Goal: Information Seeking & Learning: Understand process/instructions

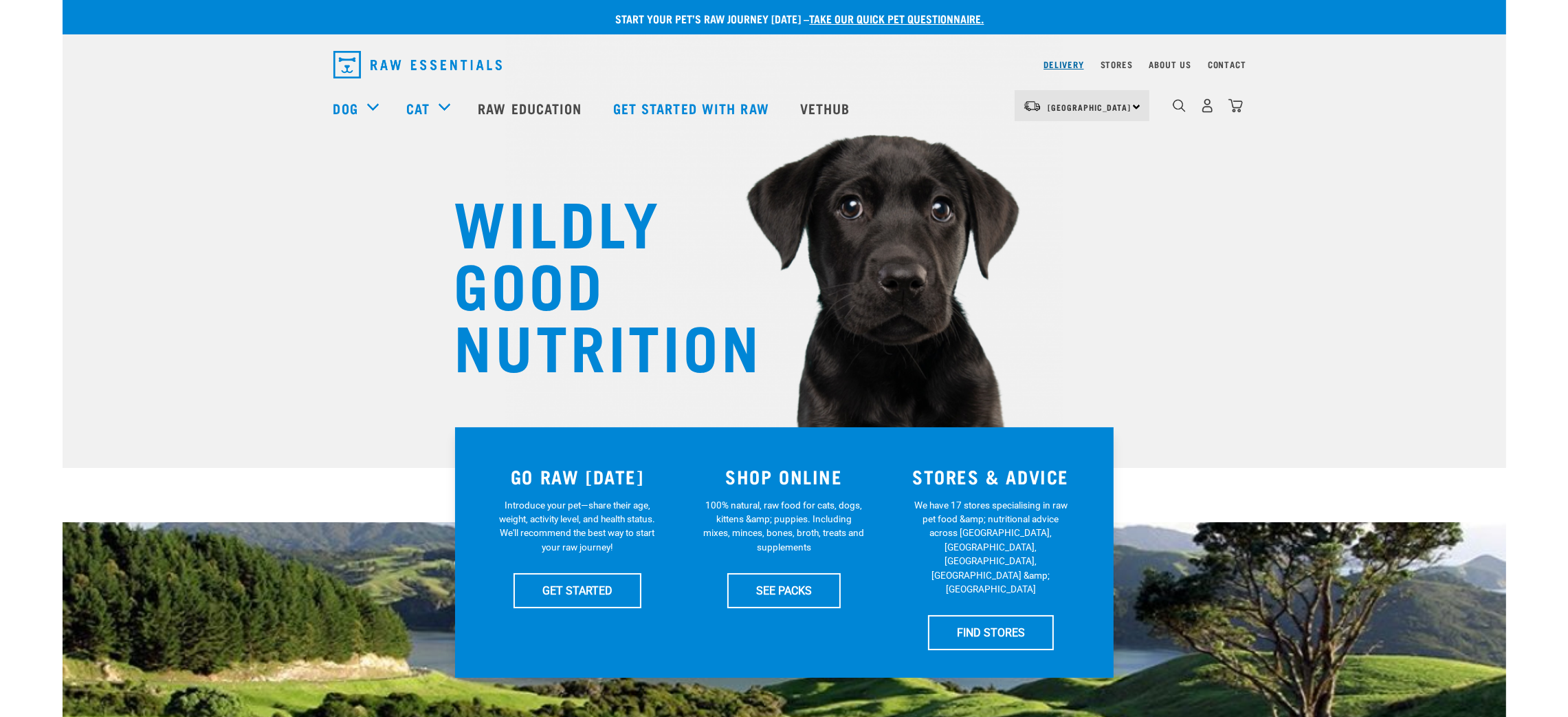
click at [1063, 64] on link "Delivery" at bounding box center [1063, 65] width 40 height 5
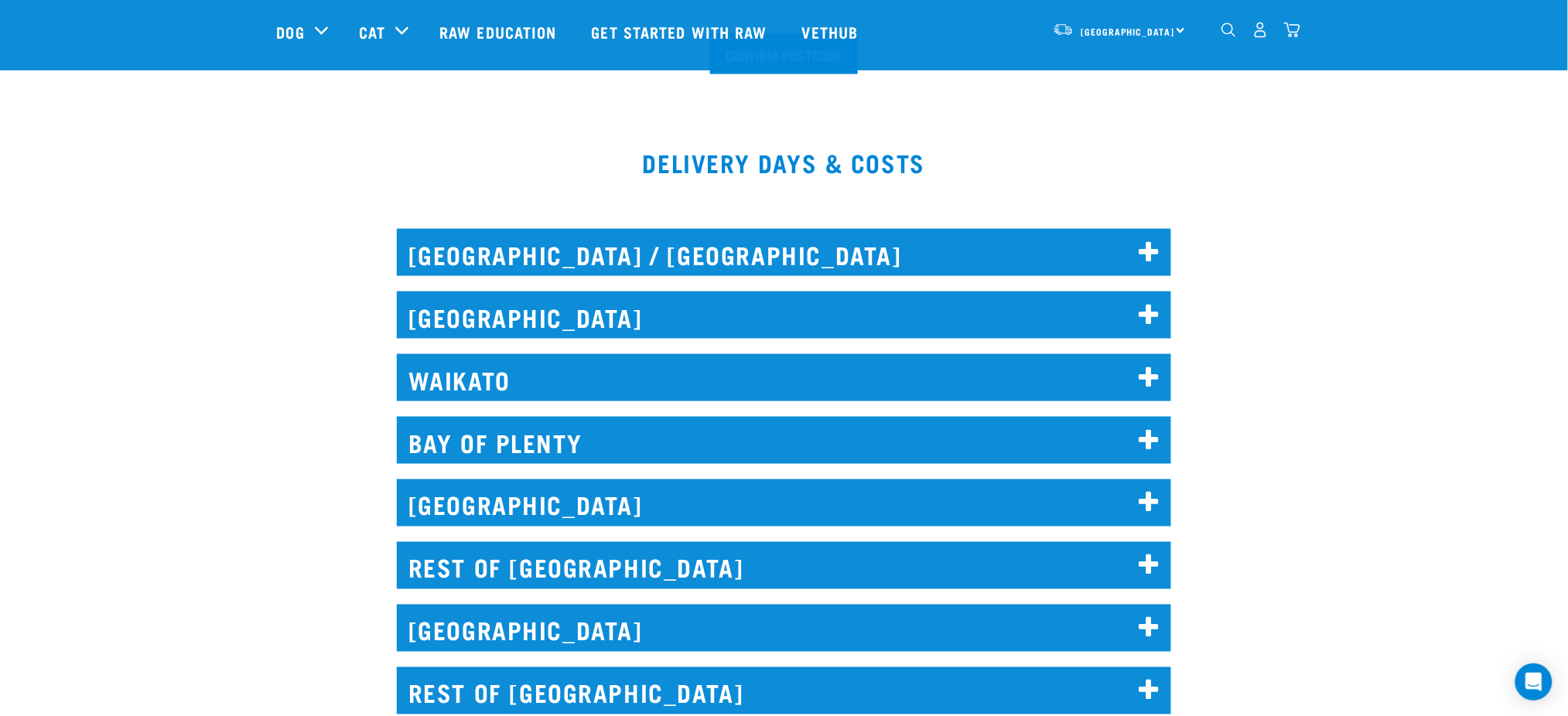
scroll to position [618, 0]
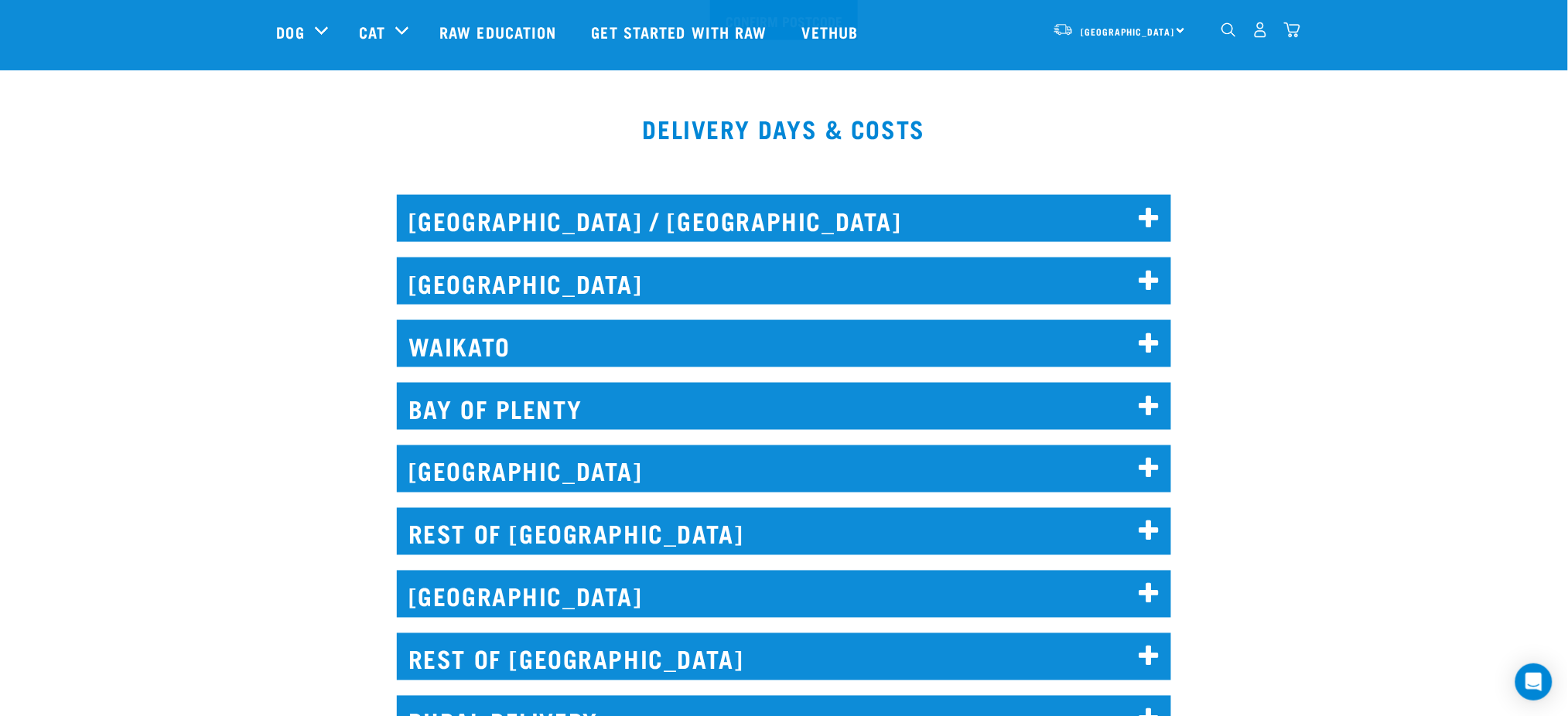
click at [588, 228] on h2 "[GEOGRAPHIC_DATA] / [GEOGRAPHIC_DATA]" at bounding box center [784, 218] width 775 height 47
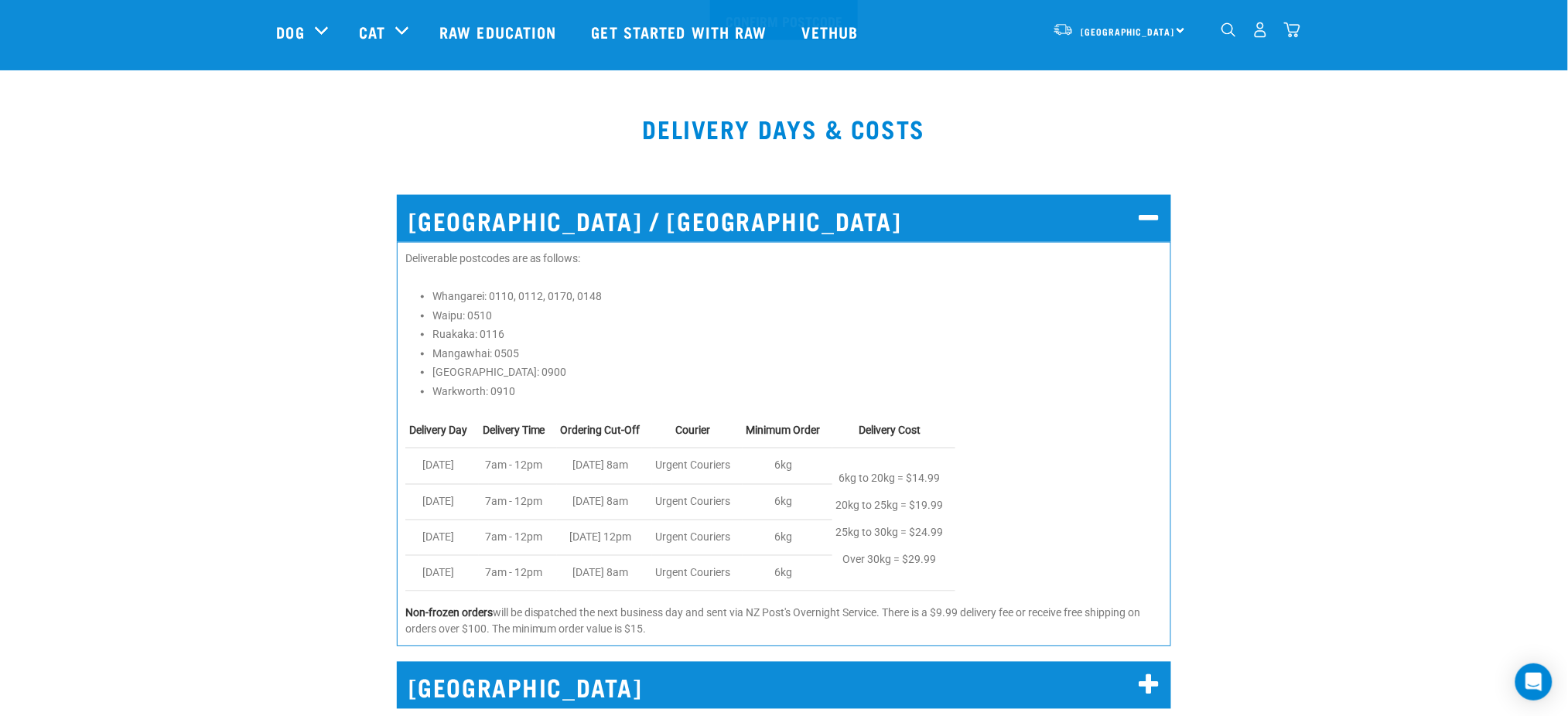
click at [576, 230] on h2 "[GEOGRAPHIC_DATA] / [GEOGRAPHIC_DATA]" at bounding box center [784, 218] width 775 height 47
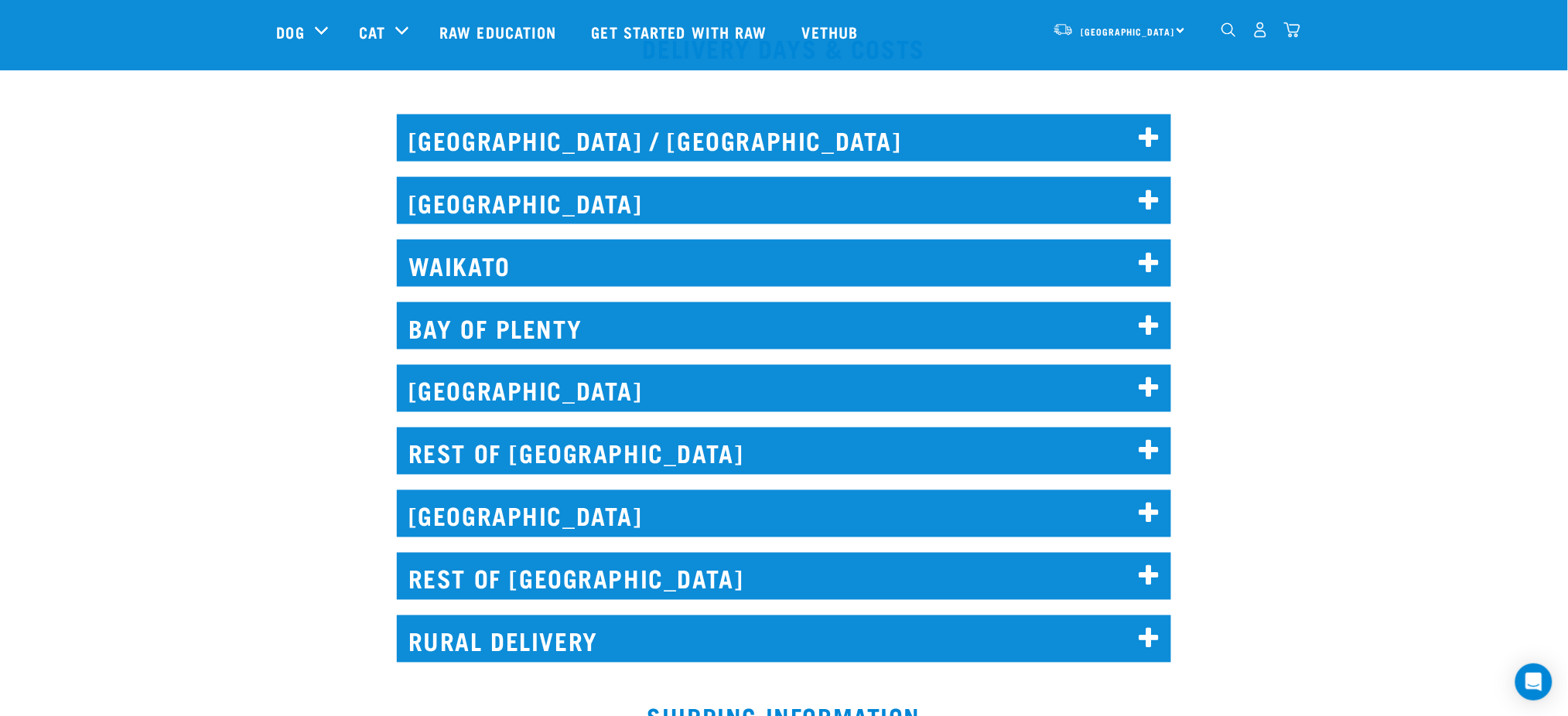
scroll to position [721, 0]
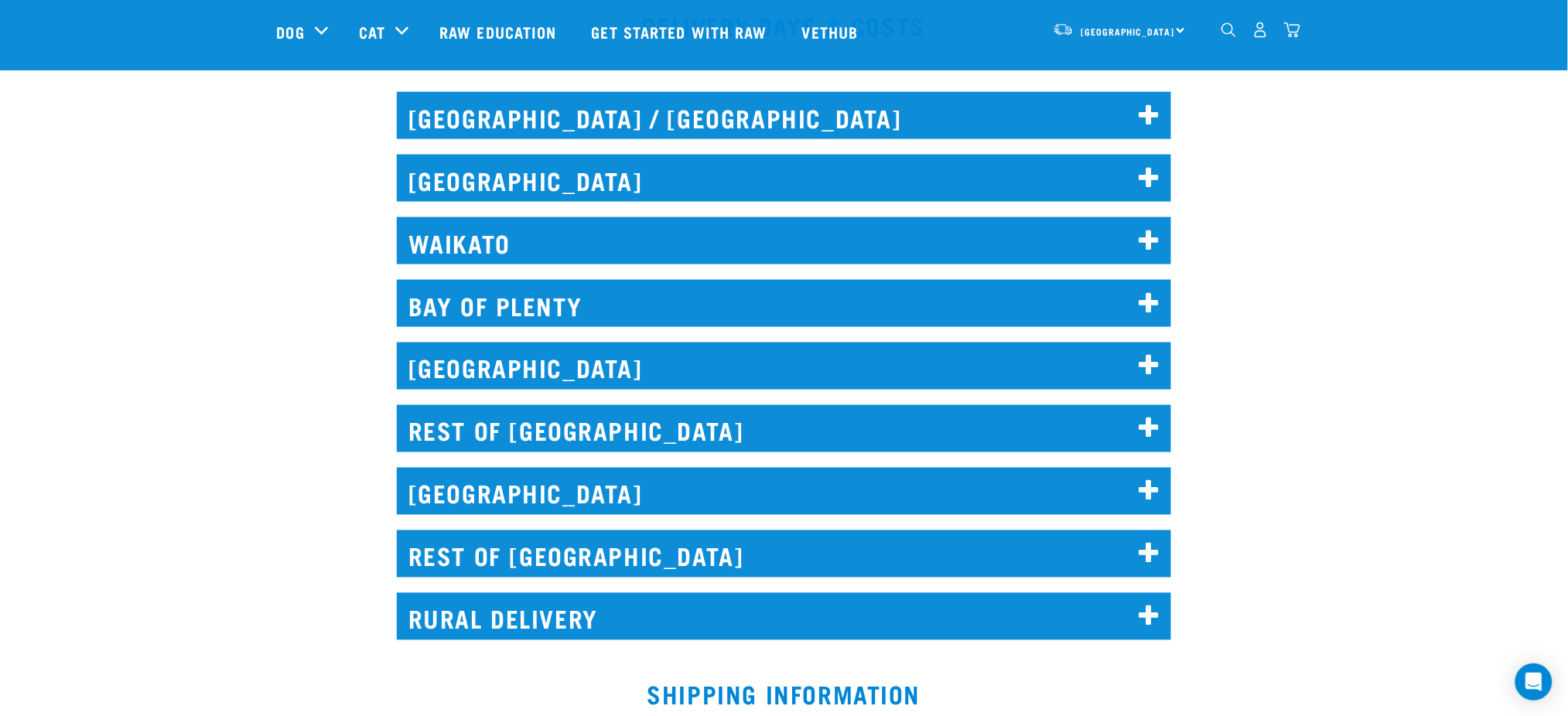
click at [518, 176] on h2 "[GEOGRAPHIC_DATA]" at bounding box center [784, 179] width 775 height 47
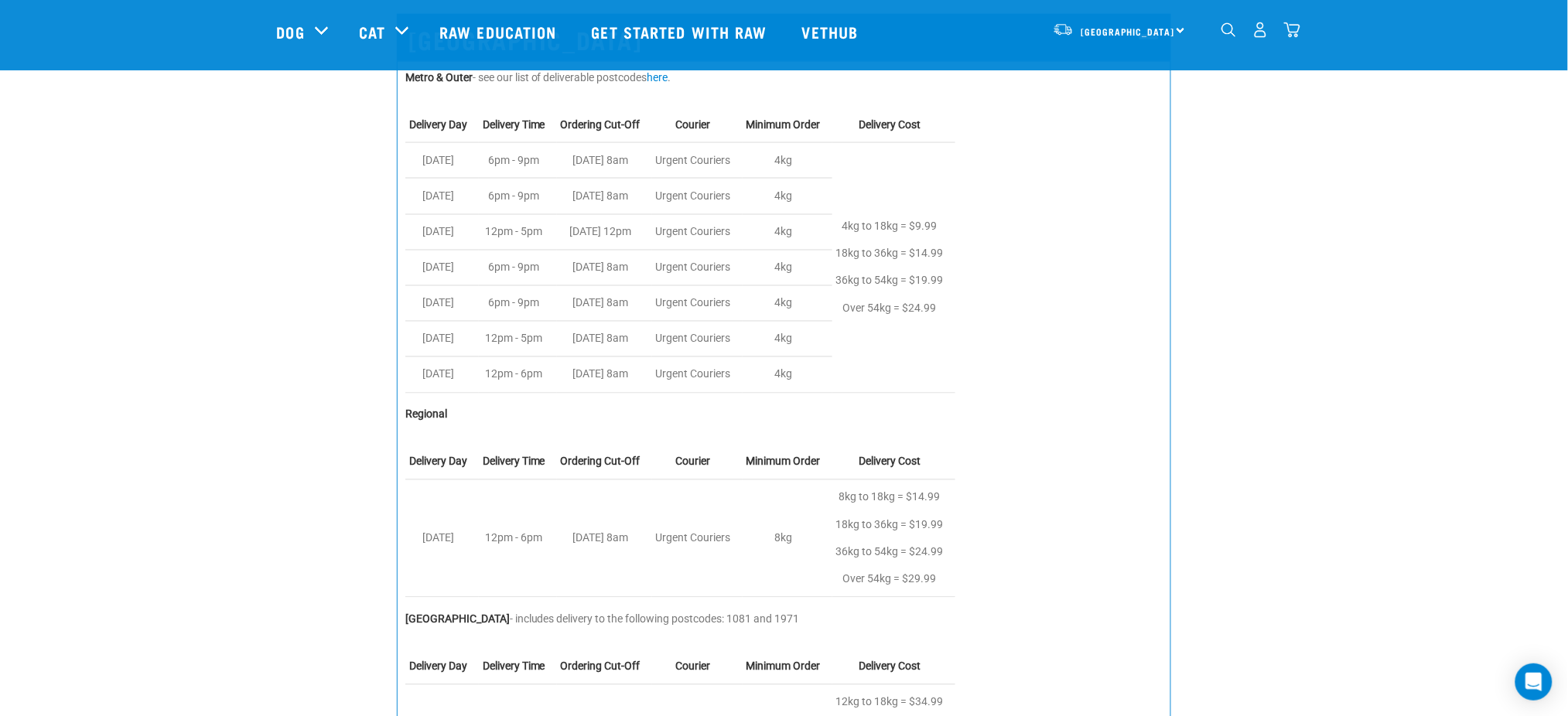
scroll to position [927, 0]
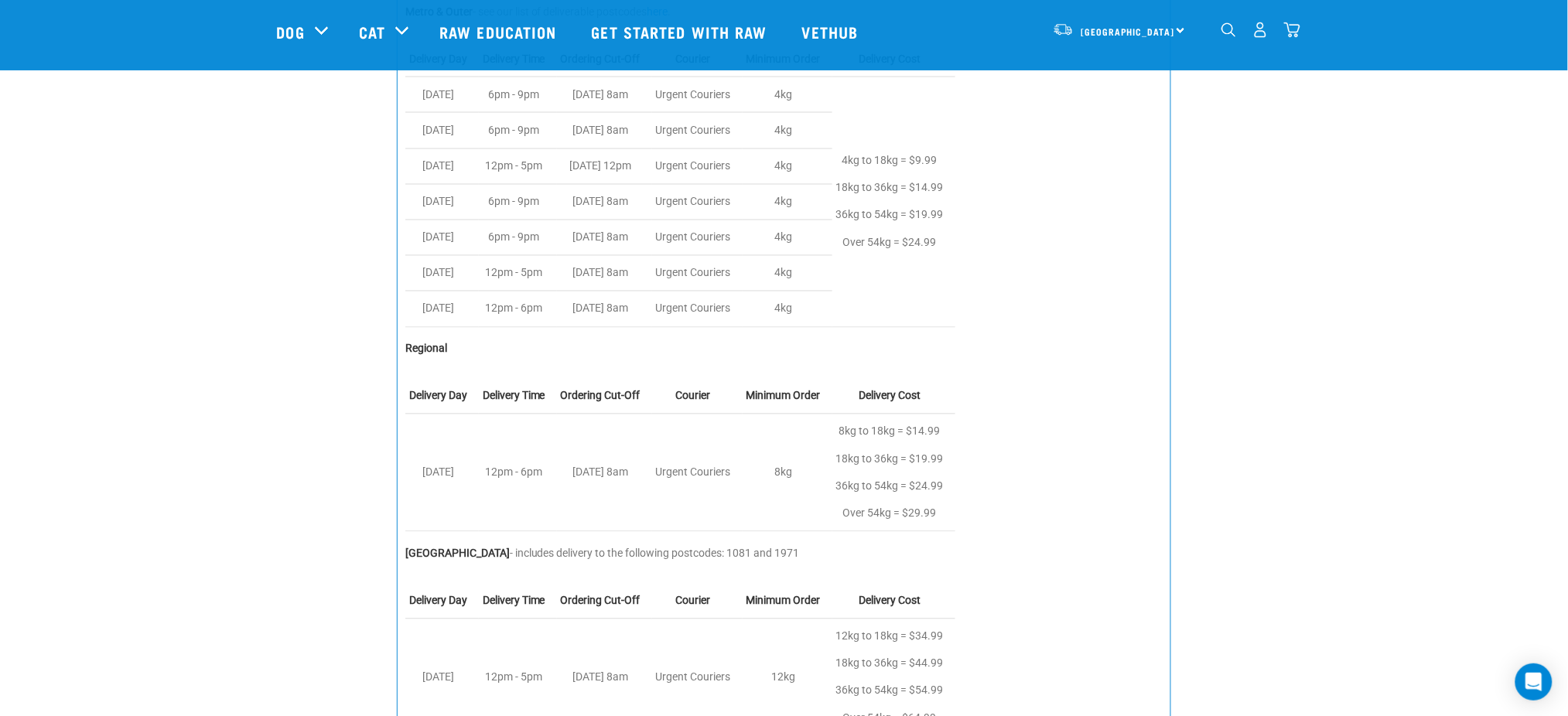
drag, startPoint x: 227, startPoint y: 118, endPoint x: 231, endPoint y: 131, distance: 13.6
drag, startPoint x: 231, startPoint y: 131, endPoint x: 737, endPoint y: 333, distance: 544.8
click at [731, 335] on div "Metro & Outer - see our list of deliverable postcodes here . Delivery Day Deliv…" at bounding box center [784, 393] width 775 height 796
drag, startPoint x: 472, startPoint y: 344, endPoint x: 403, endPoint y: 345, distance: 69.0
click at [403, 345] on div "Metro & Outer - see our list of deliverable postcodes here . Delivery Day Deliv…" at bounding box center [784, 393] width 775 height 796
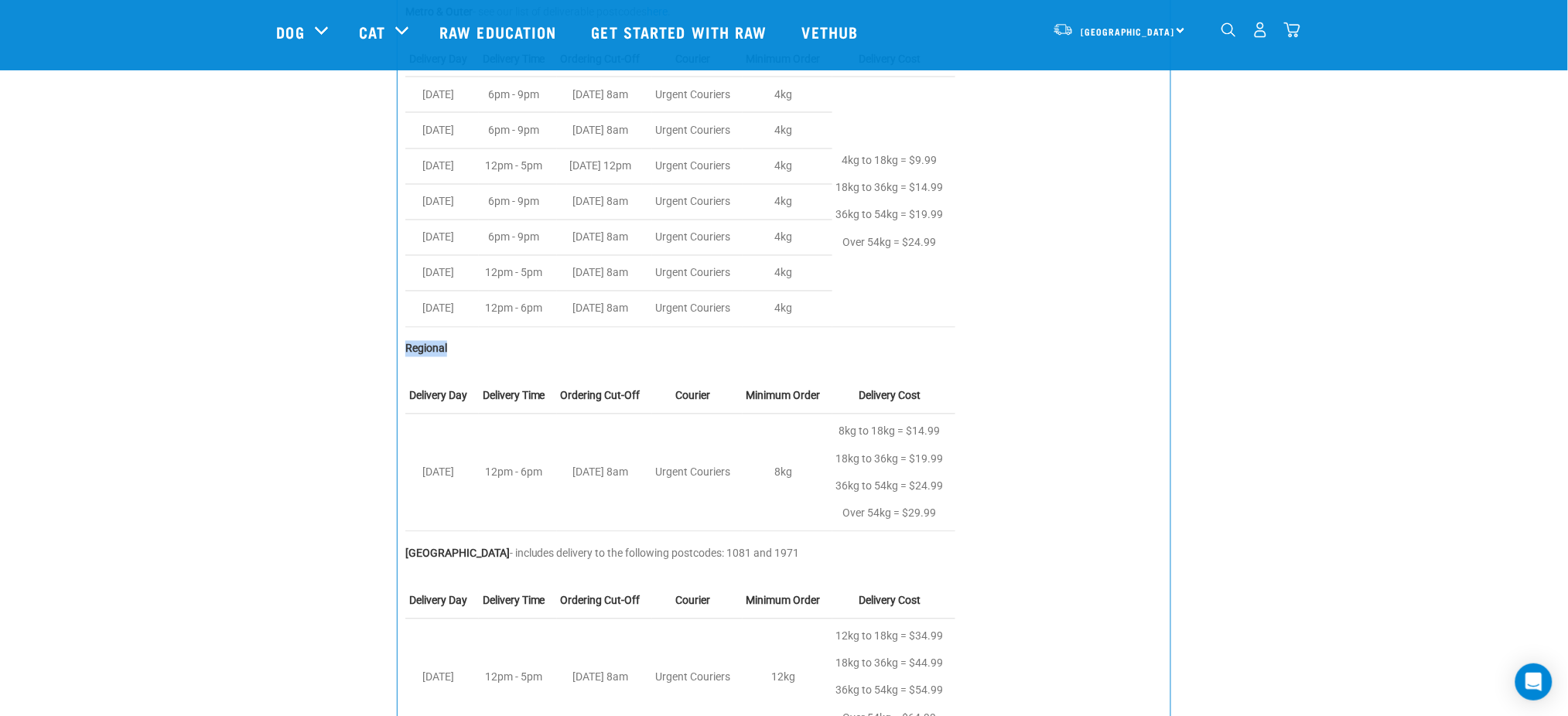
click at [578, 356] on p "Regional" at bounding box center [784, 349] width 758 height 16
drag, startPoint x: 507, startPoint y: 360, endPoint x: 404, endPoint y: 354, distance: 103.2
click at [404, 354] on div "Metro & Outer - see our list of deliverable postcodes here . Delivery Day Deliv…" at bounding box center [784, 393] width 775 height 796
click at [623, 313] on td "[DATE] 8am" at bounding box center [604, 309] width 95 height 35
drag, startPoint x: 733, startPoint y: 433, endPoint x: 570, endPoint y: 277, distance: 225.6
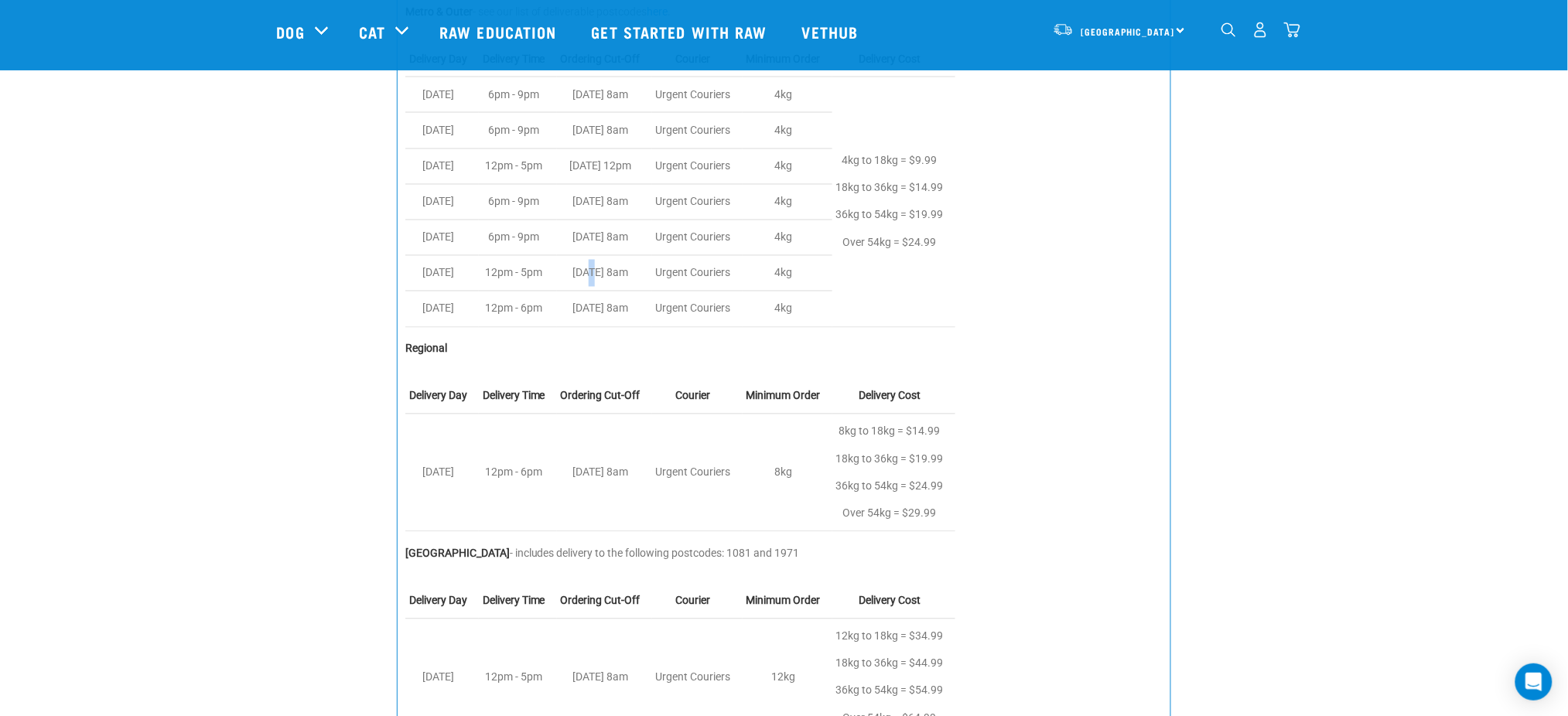
click at [591, 290] on td "[DATE] 8am" at bounding box center [604, 273] width 95 height 35
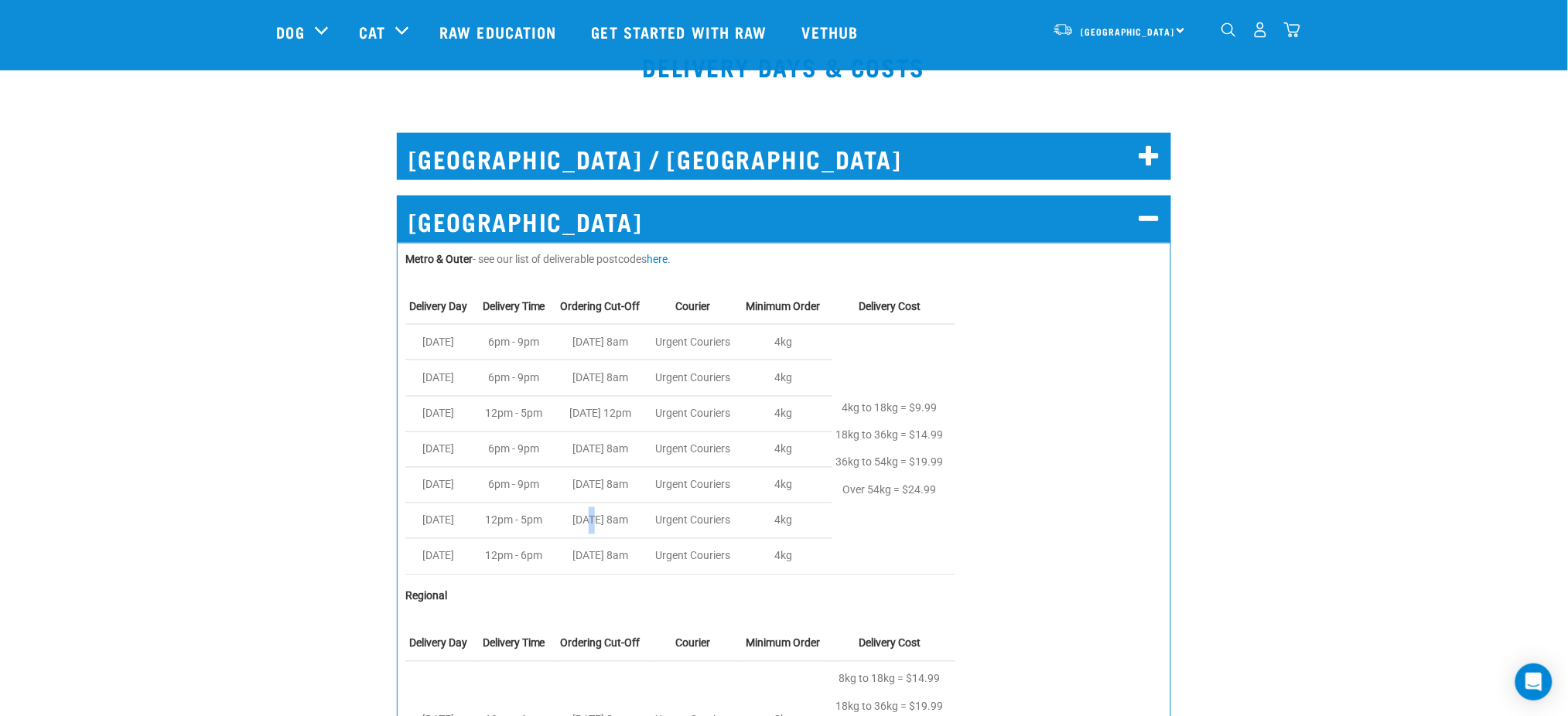
scroll to position [515, 0]
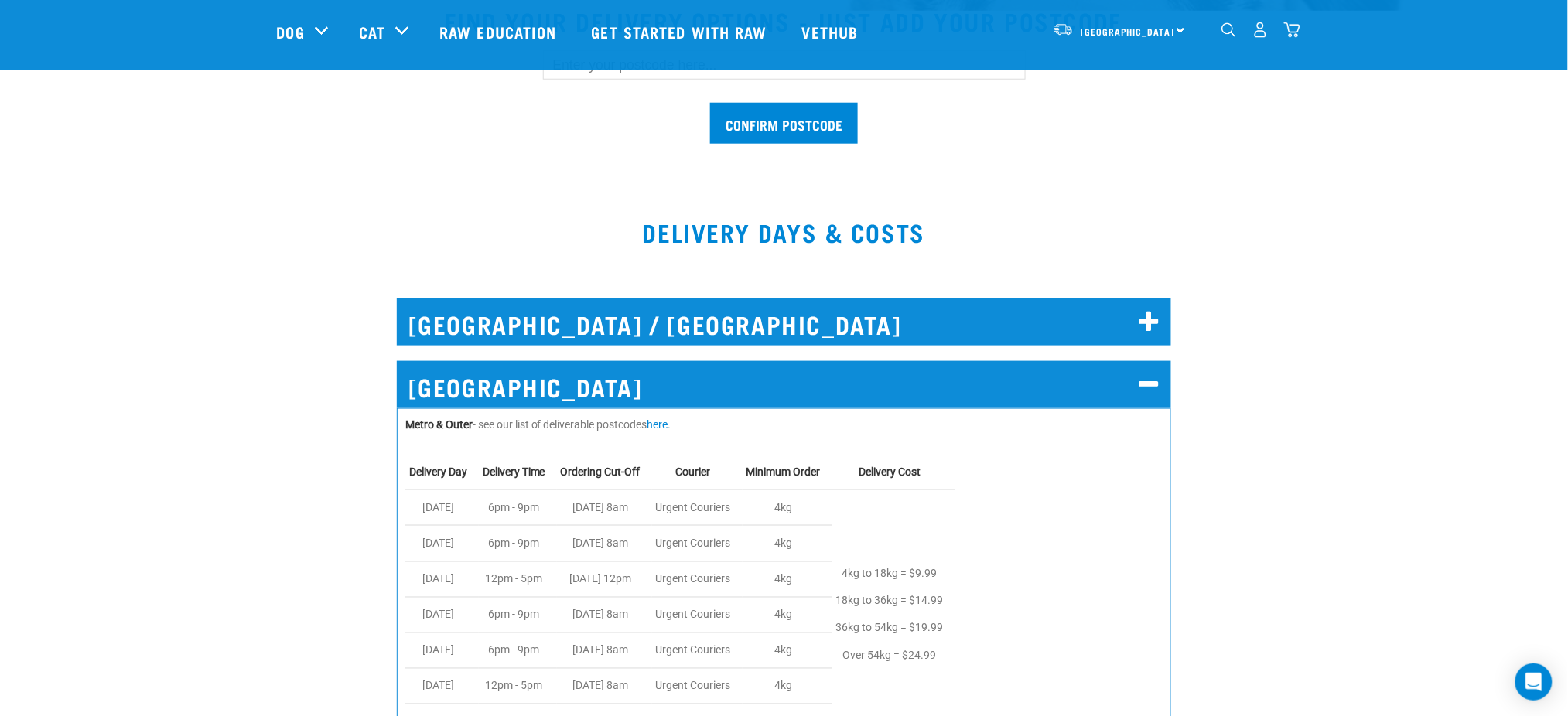
drag, startPoint x: 548, startPoint y: 397, endPoint x: 549, endPoint y: 387, distance: 10.0
click at [549, 396] on h2 "[GEOGRAPHIC_DATA]" at bounding box center [784, 384] width 775 height 47
click at [546, 282] on div at bounding box center [784, 285] width 1057 height 22
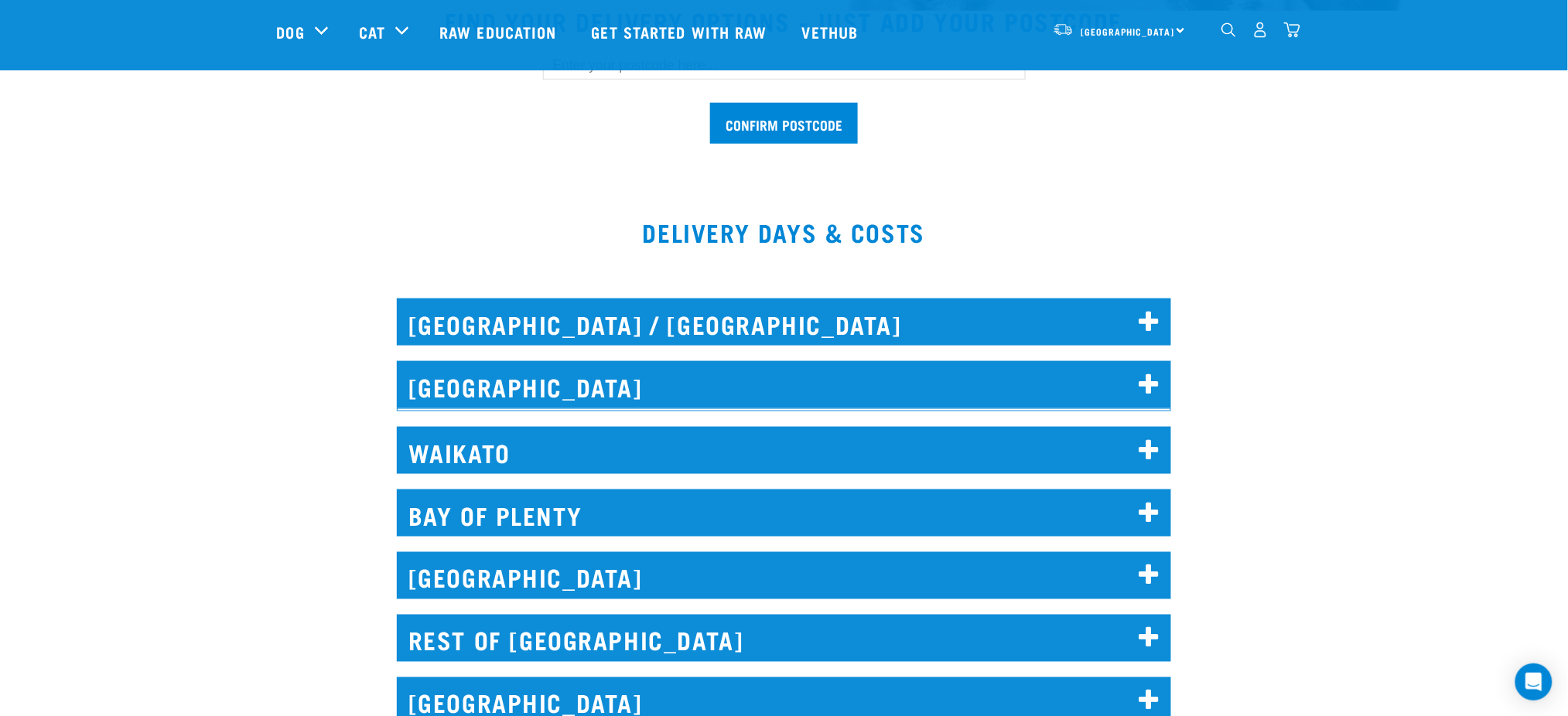
click at [545, 324] on h2 "[GEOGRAPHIC_DATA] / [GEOGRAPHIC_DATA]" at bounding box center [784, 322] width 775 height 47
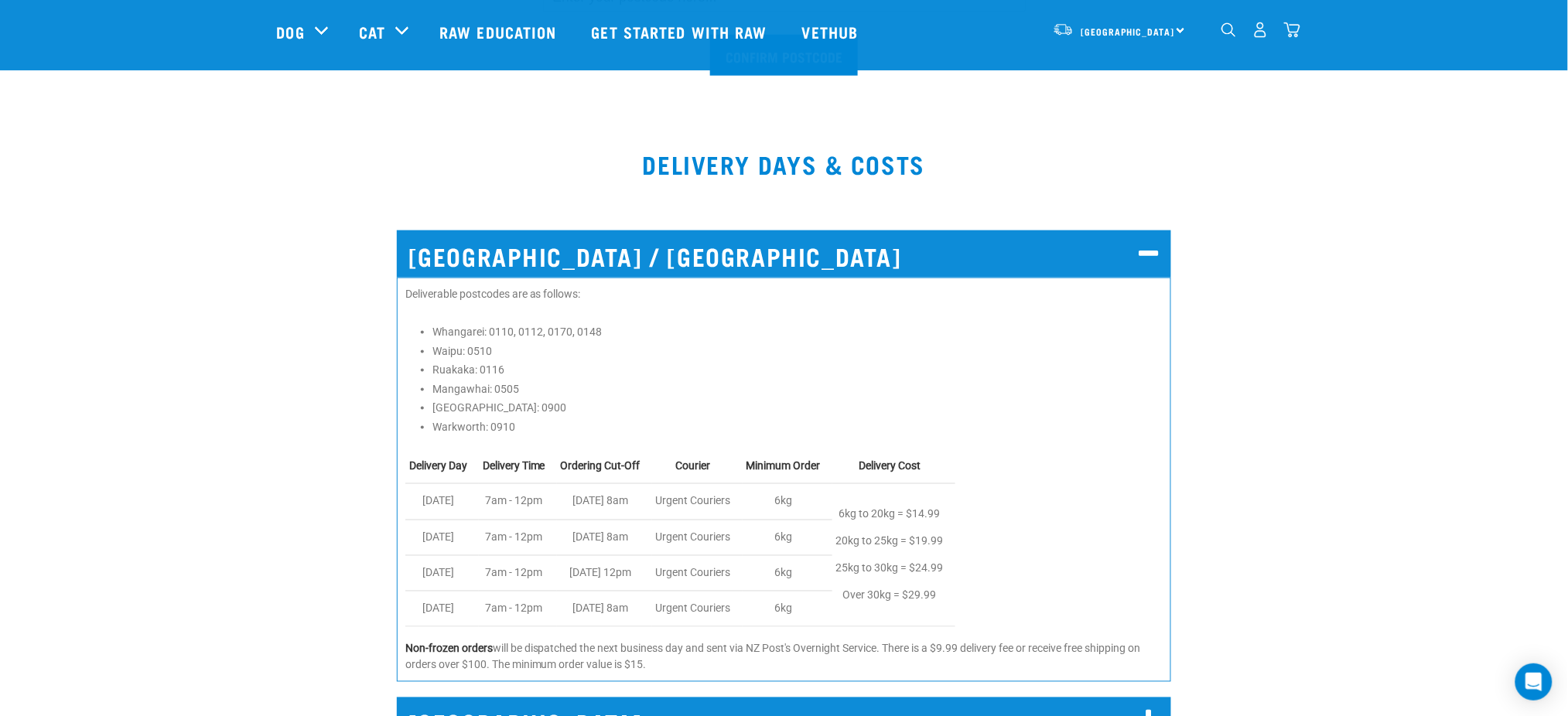
scroll to position [618, 0]
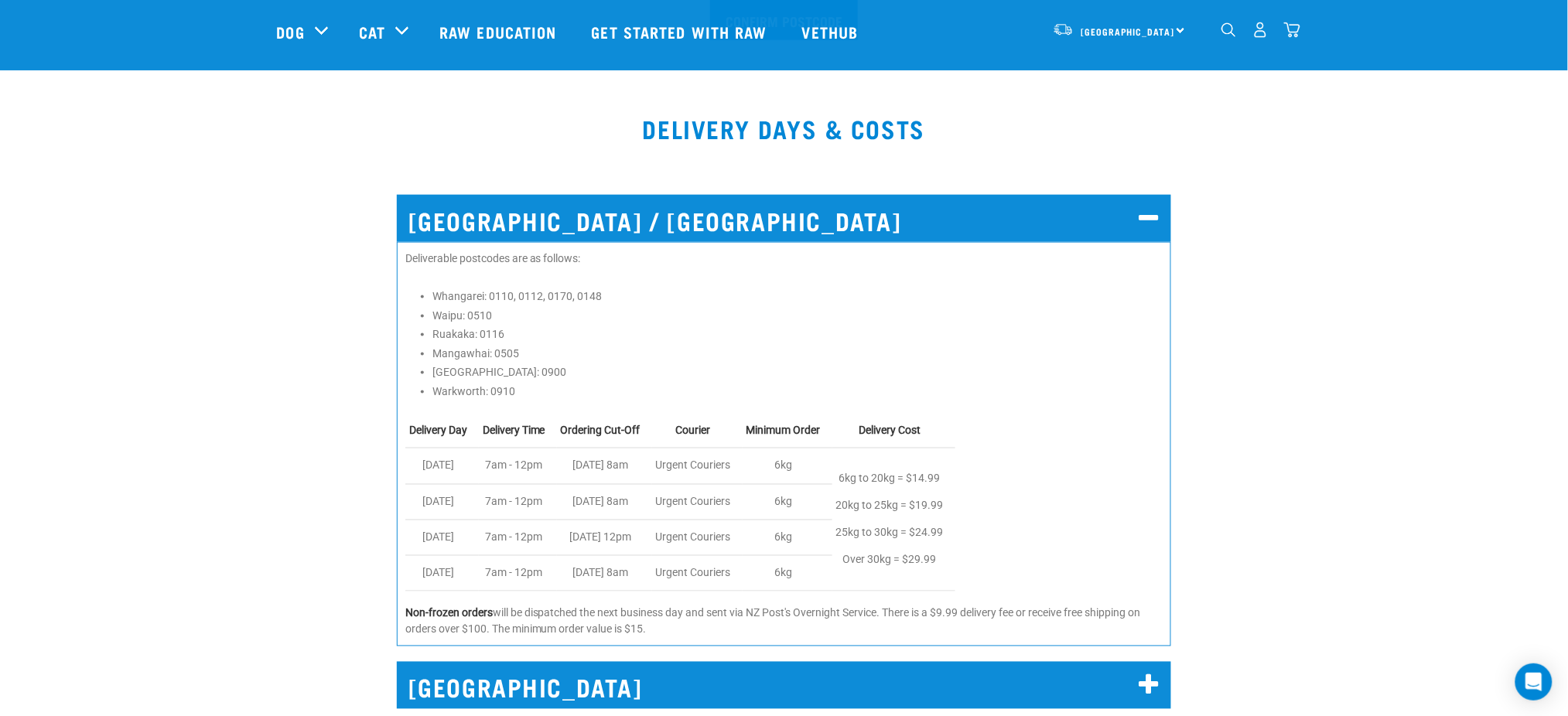
click at [607, 227] on h2 "[GEOGRAPHIC_DATA] / [GEOGRAPHIC_DATA]" at bounding box center [784, 218] width 775 height 47
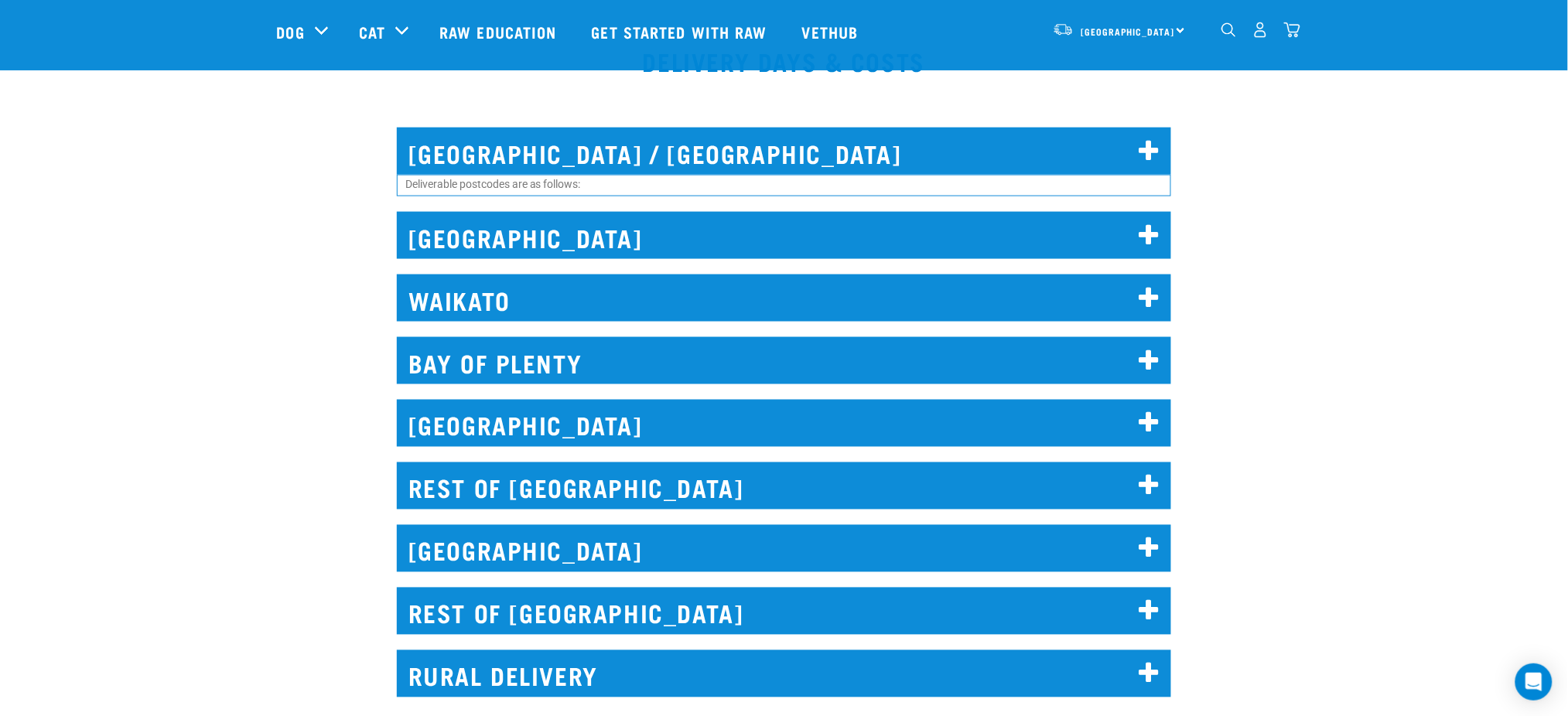
scroll to position [721, 0]
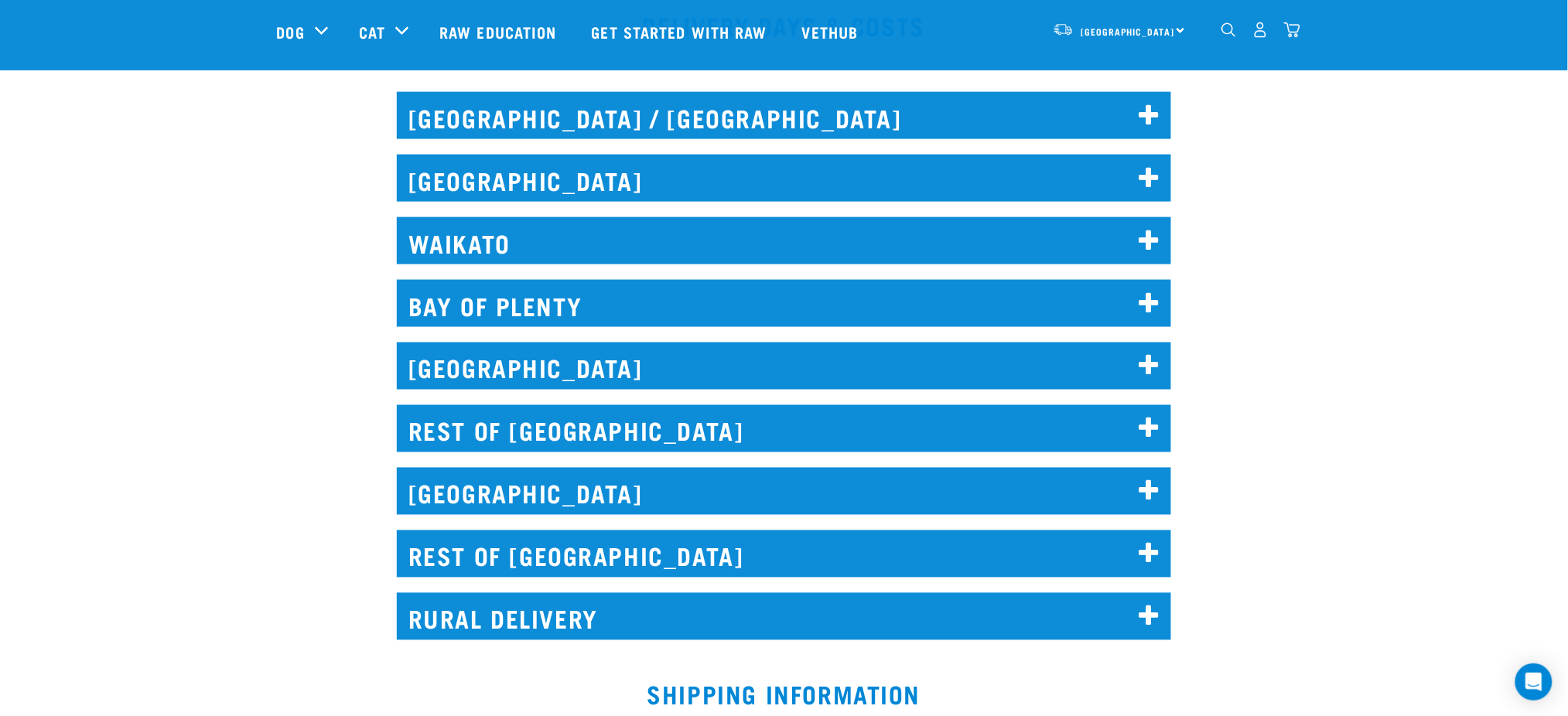
click at [540, 256] on h2 "WAIKATO" at bounding box center [784, 241] width 775 height 47
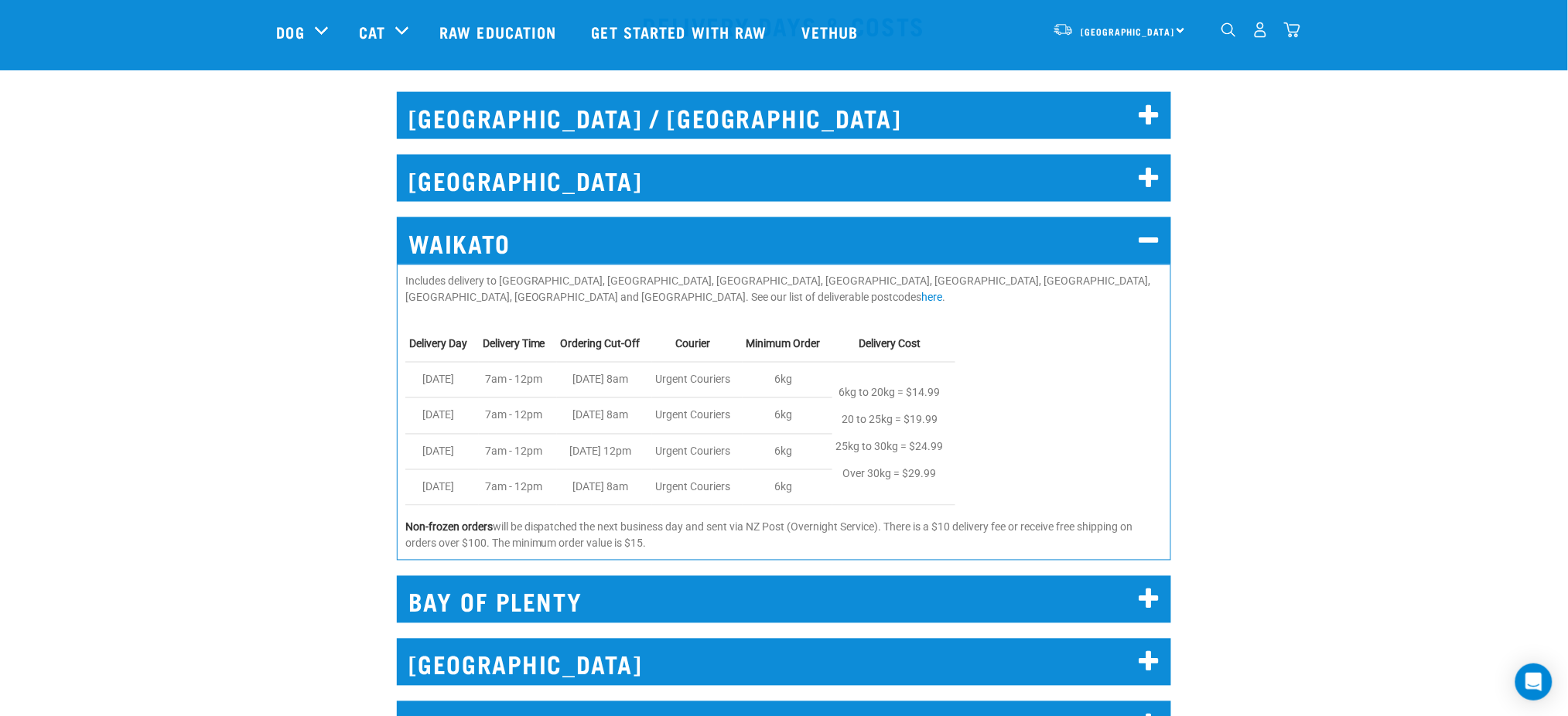
click at [549, 254] on h2 "WAIKATO" at bounding box center [784, 241] width 775 height 47
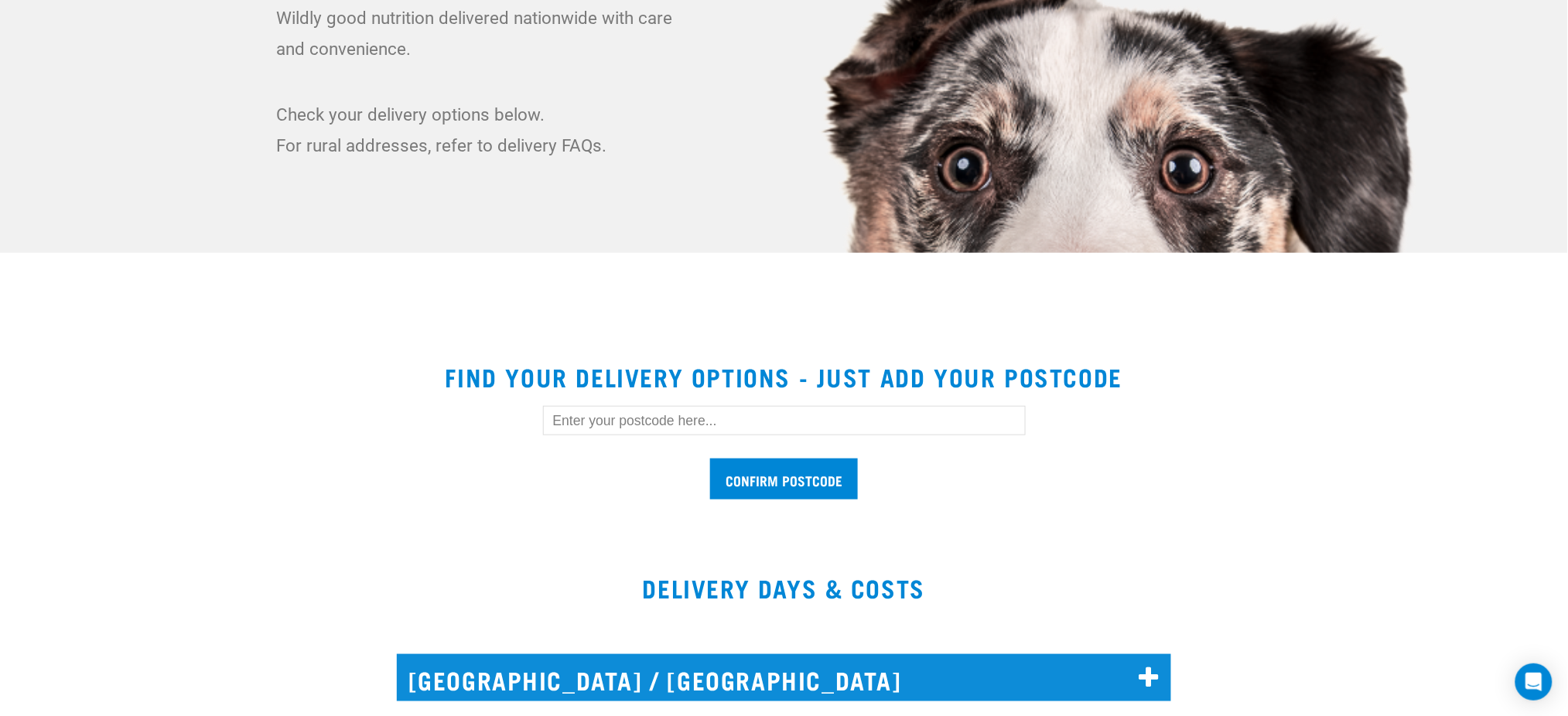
scroll to position [412, 0]
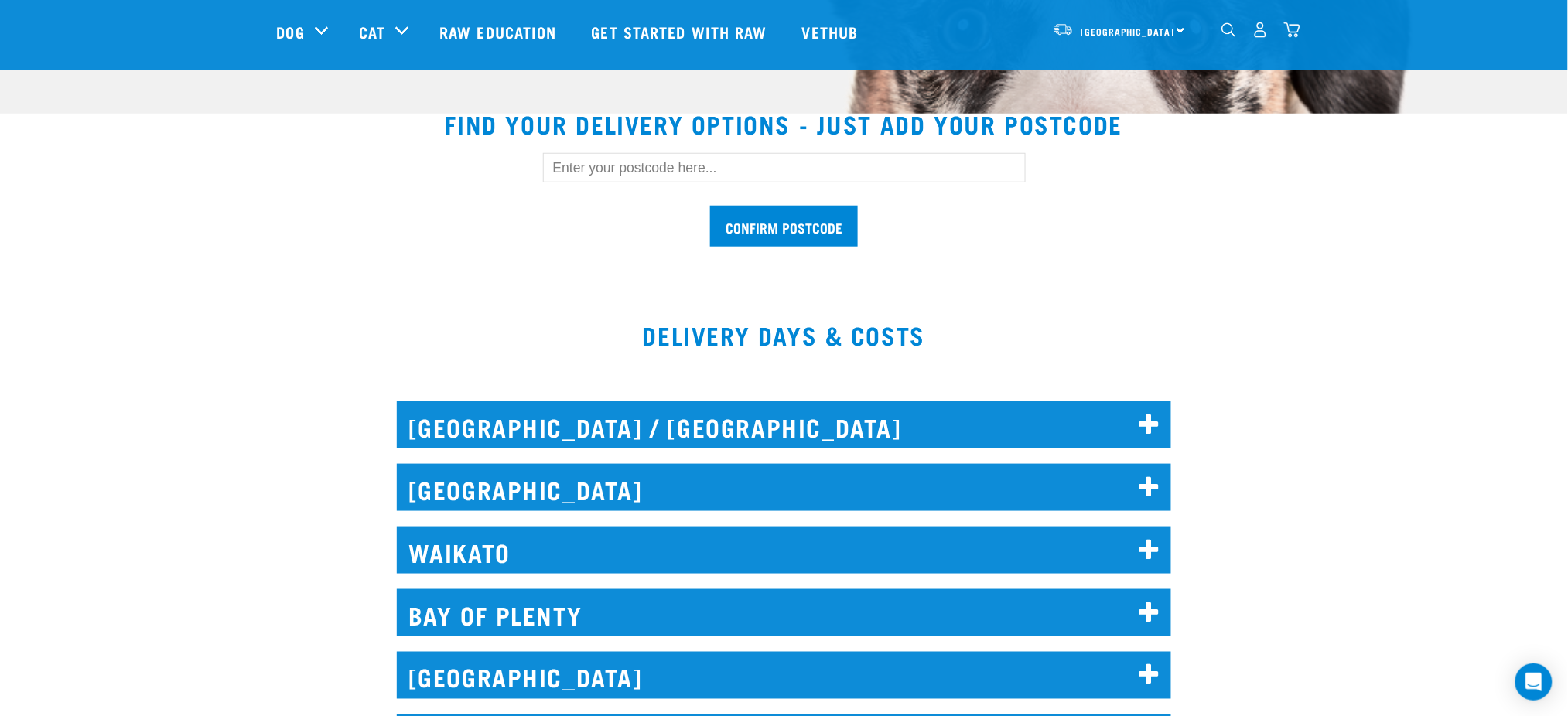
click at [676, 156] on input "text" at bounding box center [784, 168] width 482 height 29
click at [710, 206] on input "Confirm postcode" at bounding box center [784, 226] width 148 height 41
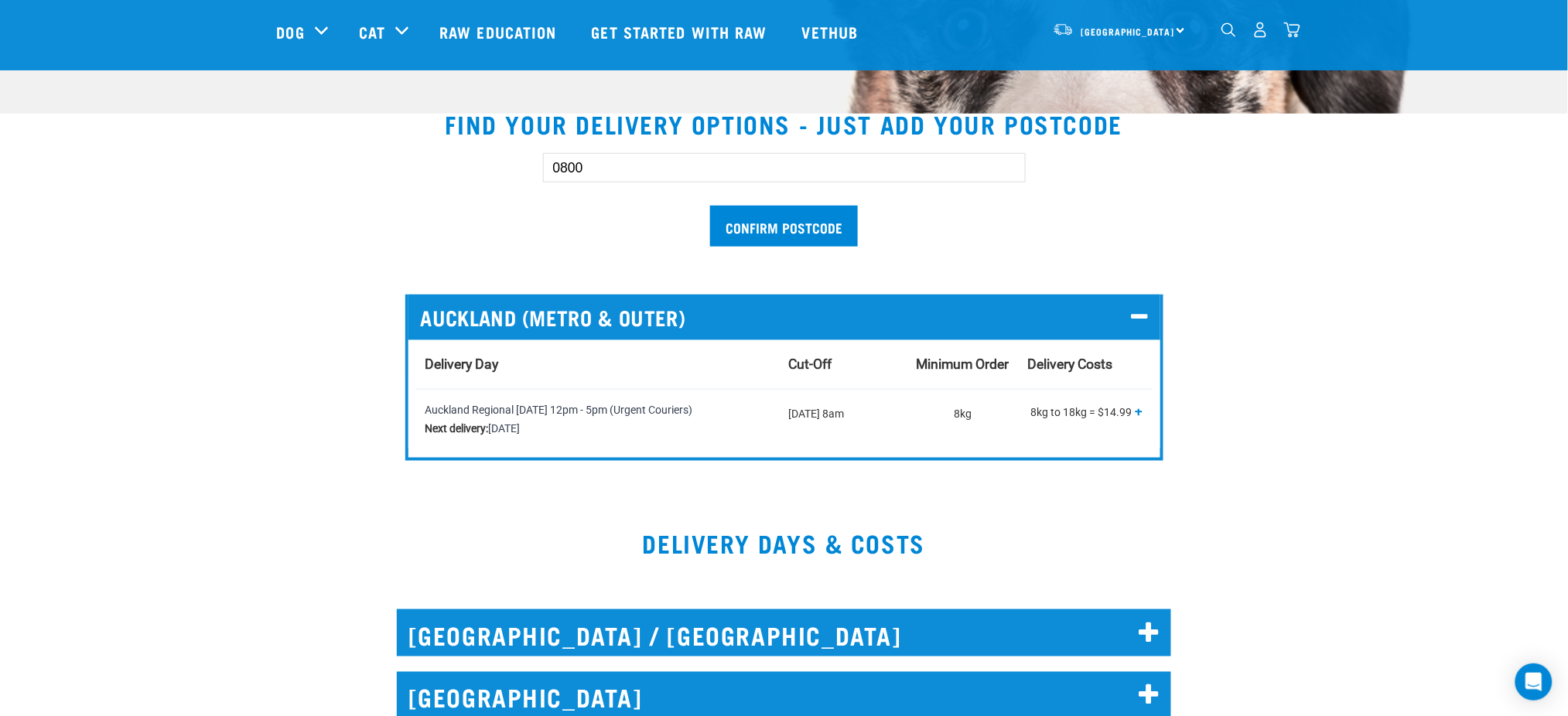
click at [560, 628] on h2 "[GEOGRAPHIC_DATA] / [GEOGRAPHIC_DATA]" at bounding box center [784, 633] width 775 height 47
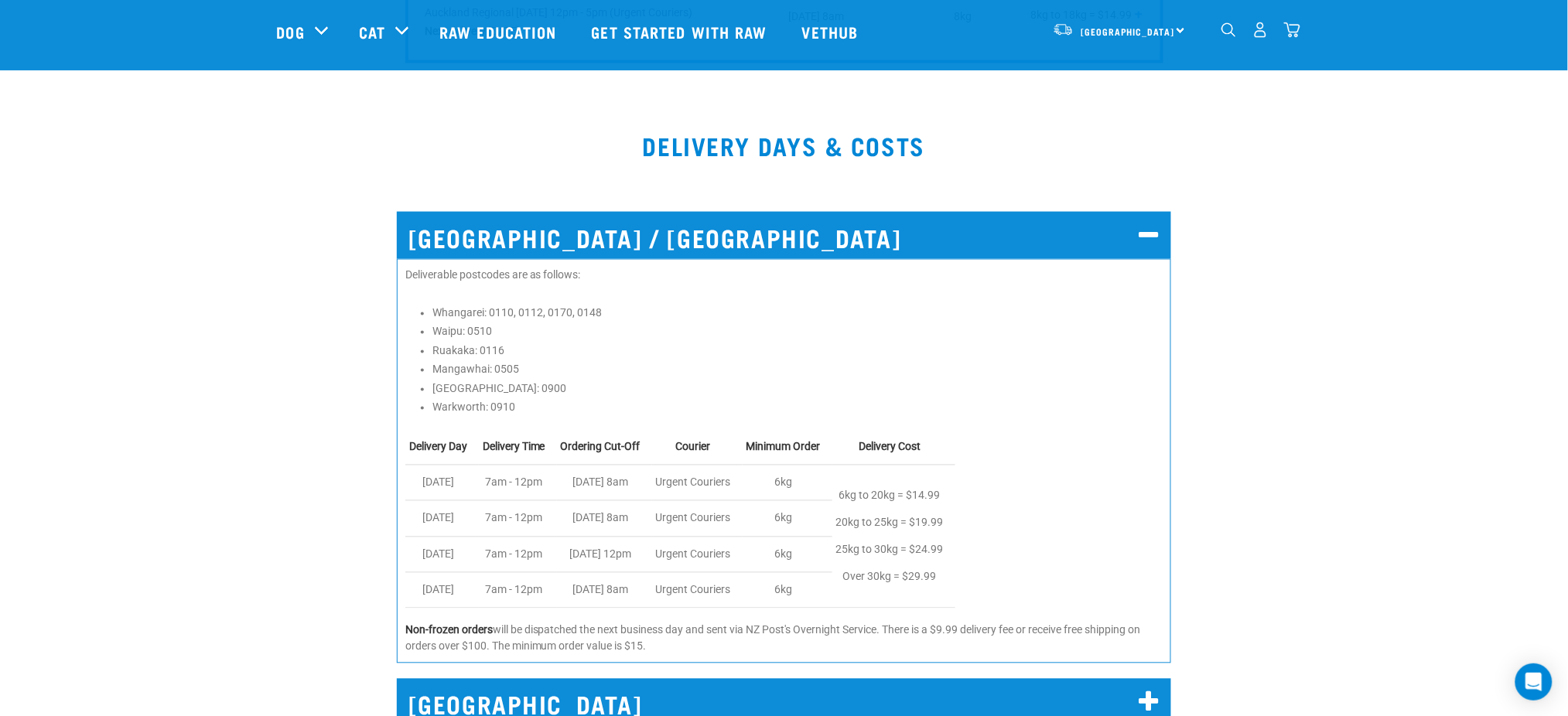
scroll to position [824, 0]
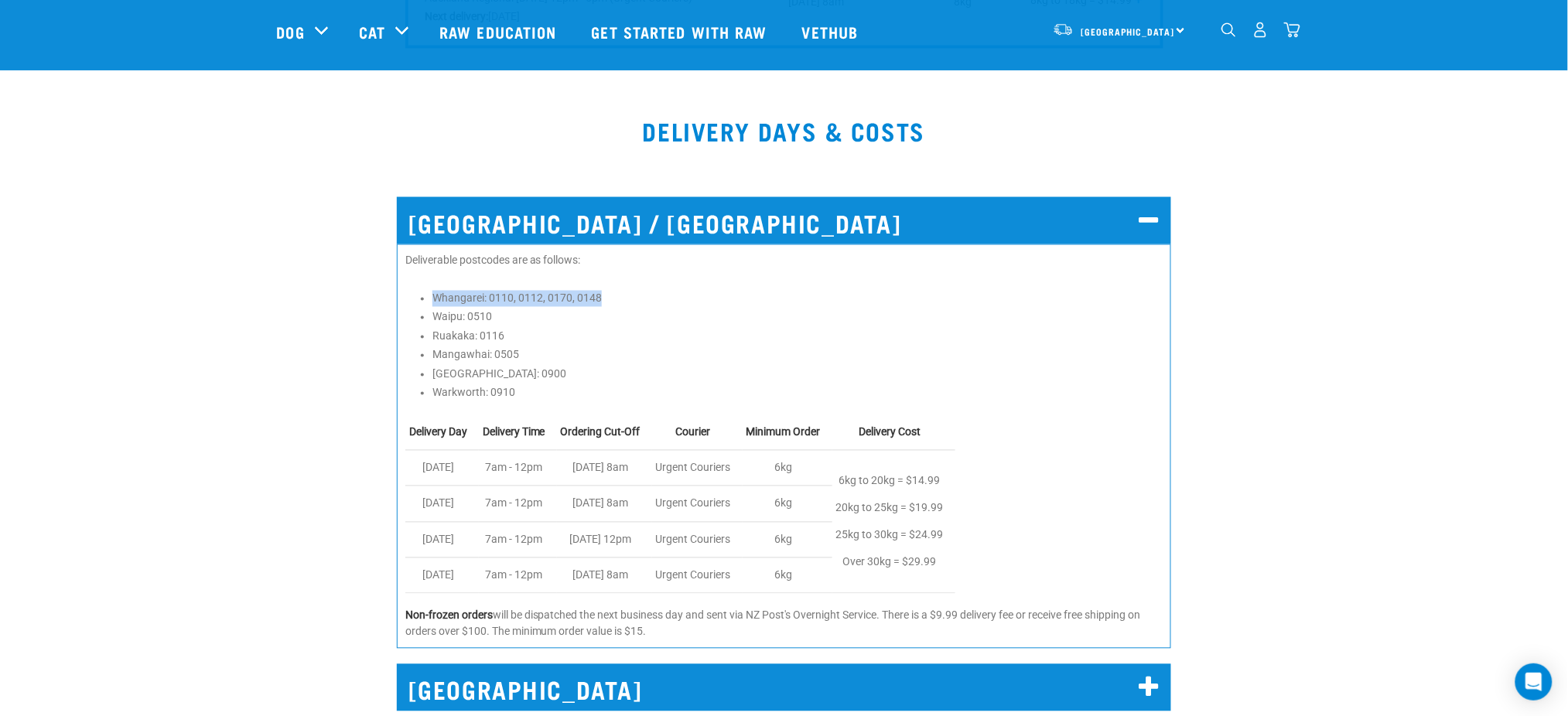
drag, startPoint x: 632, startPoint y: 296, endPoint x: 216, endPoint y: 301, distance: 416.0
click at [219, 303] on div "[GEOGRAPHIC_DATA] / [GEOGRAPHIC_DATA] Deliverable postcodes are as follows: Wha…" at bounding box center [784, 419] width 1586 height 486
click at [216, 301] on div "[GEOGRAPHIC_DATA] / [GEOGRAPHIC_DATA] Deliverable postcodes are as follows: Wha…" at bounding box center [784, 419] width 1586 height 486
click at [517, 309] on li "Waipu: 0510" at bounding box center [797, 317] width 730 height 16
drag, startPoint x: 620, startPoint y: 300, endPoint x: 402, endPoint y: 284, distance: 218.6
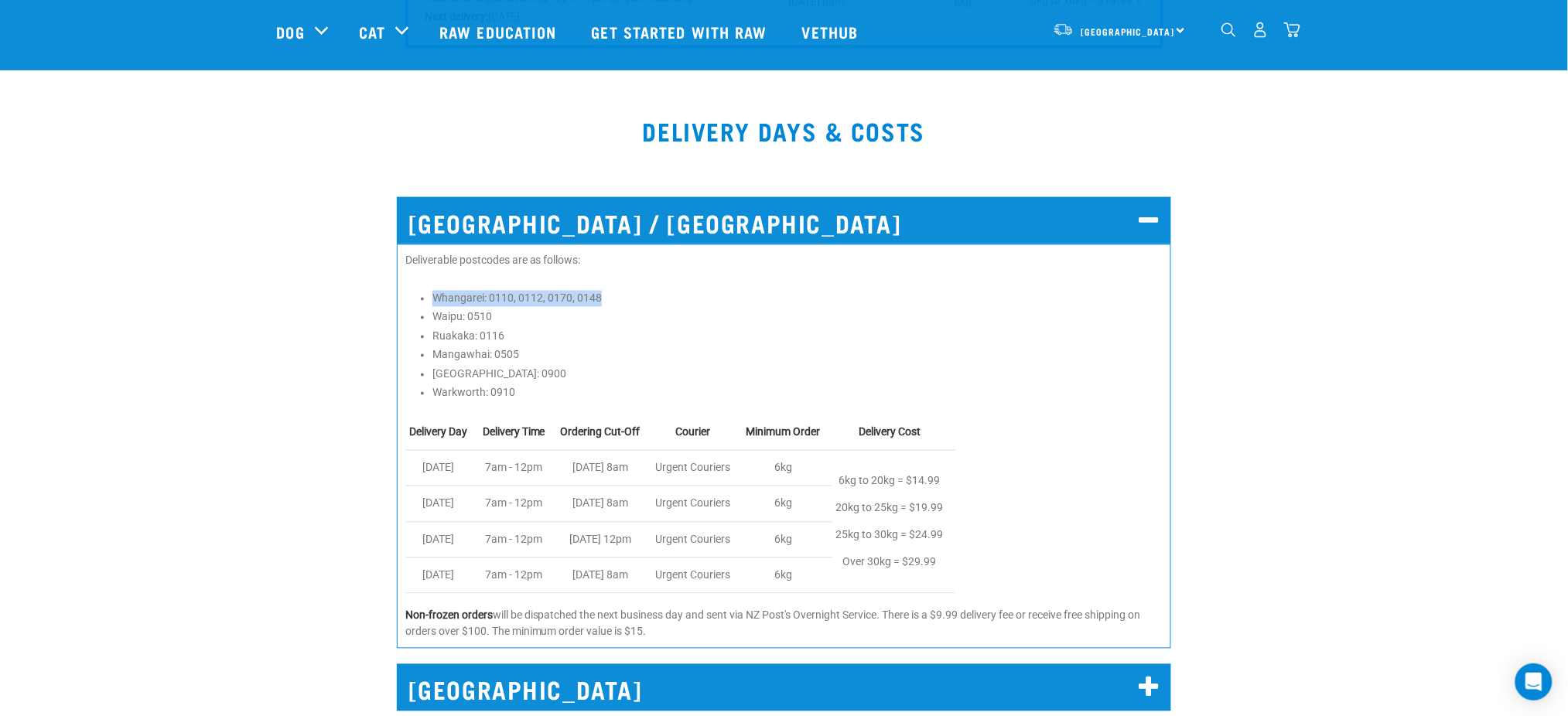
click at [399, 290] on div "Deliverable postcodes are as follows: Whangarei: 0110, 0112, 0170, 0148 Waipu: …" at bounding box center [784, 446] width 775 height 404
click at [575, 315] on li "Waipu: 0510" at bounding box center [797, 317] width 730 height 16
drag, startPoint x: 597, startPoint y: 310, endPoint x: 605, endPoint y: 313, distance: 8.5
click at [597, 310] on li "Waipu: 0510" at bounding box center [797, 317] width 730 height 16
drag, startPoint x: 659, startPoint y: 313, endPoint x: 671, endPoint y: 313, distance: 12.0
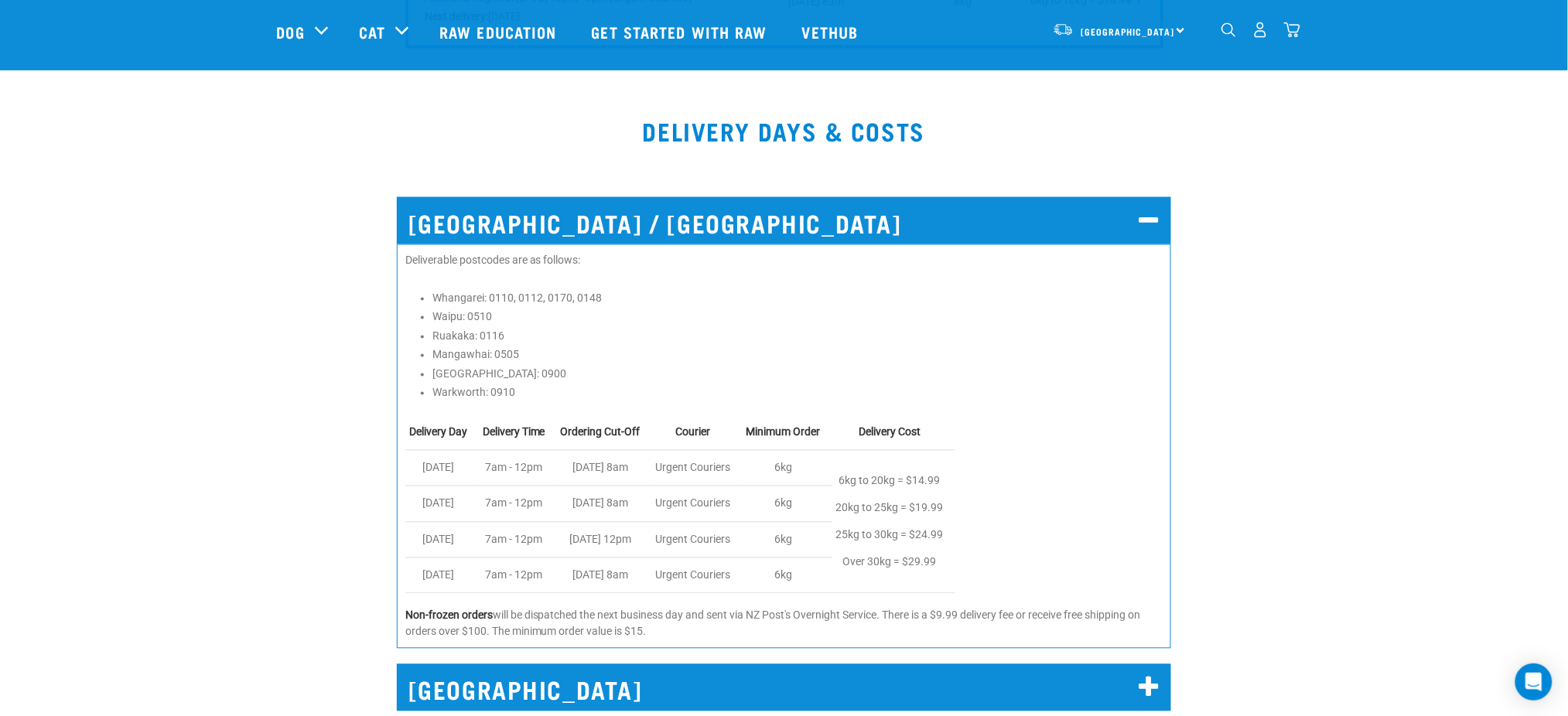
click at [661, 314] on li "Waipu: 0510" at bounding box center [797, 317] width 730 height 16
click at [904, 331] on li "Ruakaka: 0116" at bounding box center [797, 336] width 730 height 16
click at [1110, 276] on div "Deliverable postcodes are as follows: Whangarei: 0110, 0112, 0170, 0148 Waipu: …" at bounding box center [784, 446] width 775 height 404
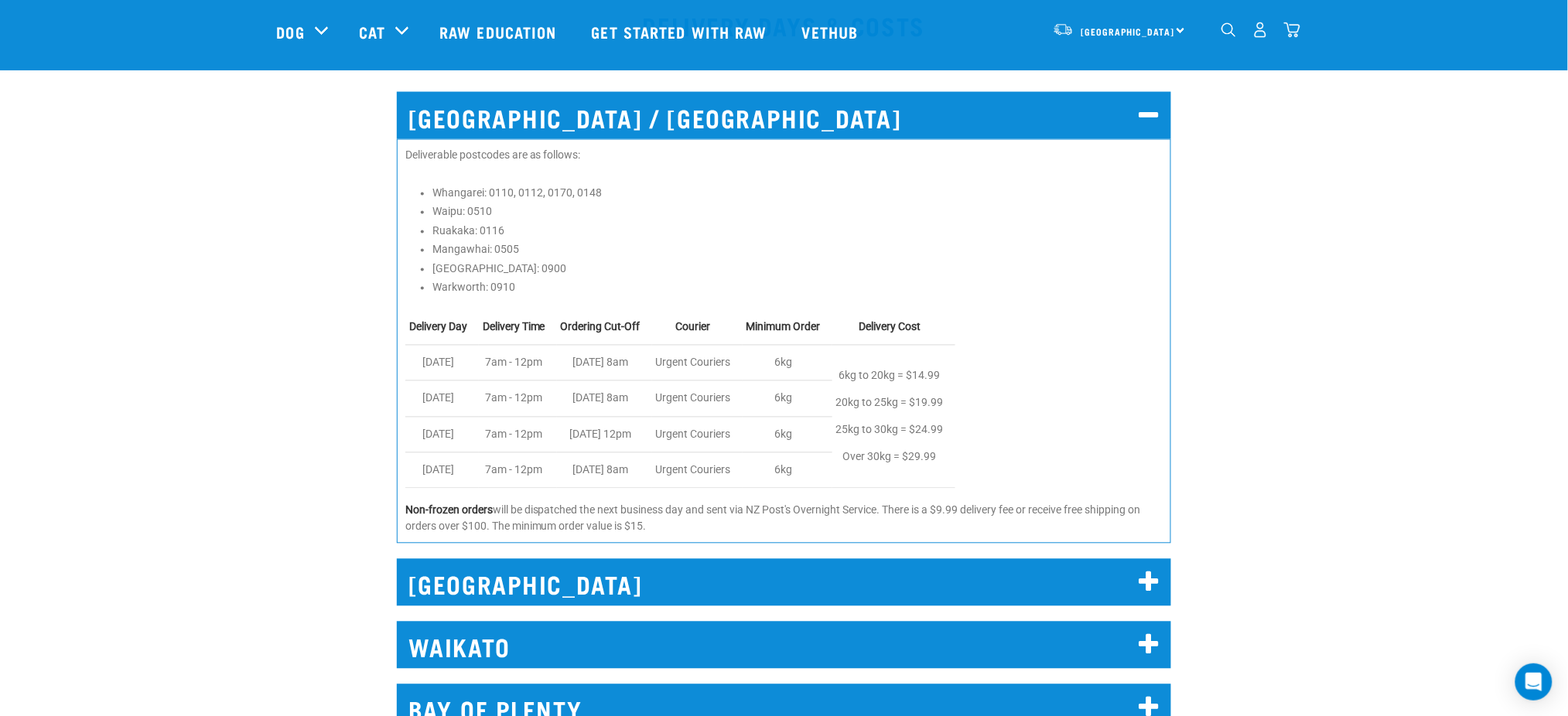
click at [842, 388] on p "6kg to 20kg = $14.99 20kg to 25kg = $19.99 25kg to 30kg = $24.99 Over 30kg = $2…" at bounding box center [890, 417] width 108 height 109
click at [986, 256] on li "Mangawhai: 0505" at bounding box center [797, 250] width 730 height 16
click at [777, 242] on li "Mangawhai: 0505" at bounding box center [797, 250] width 730 height 16
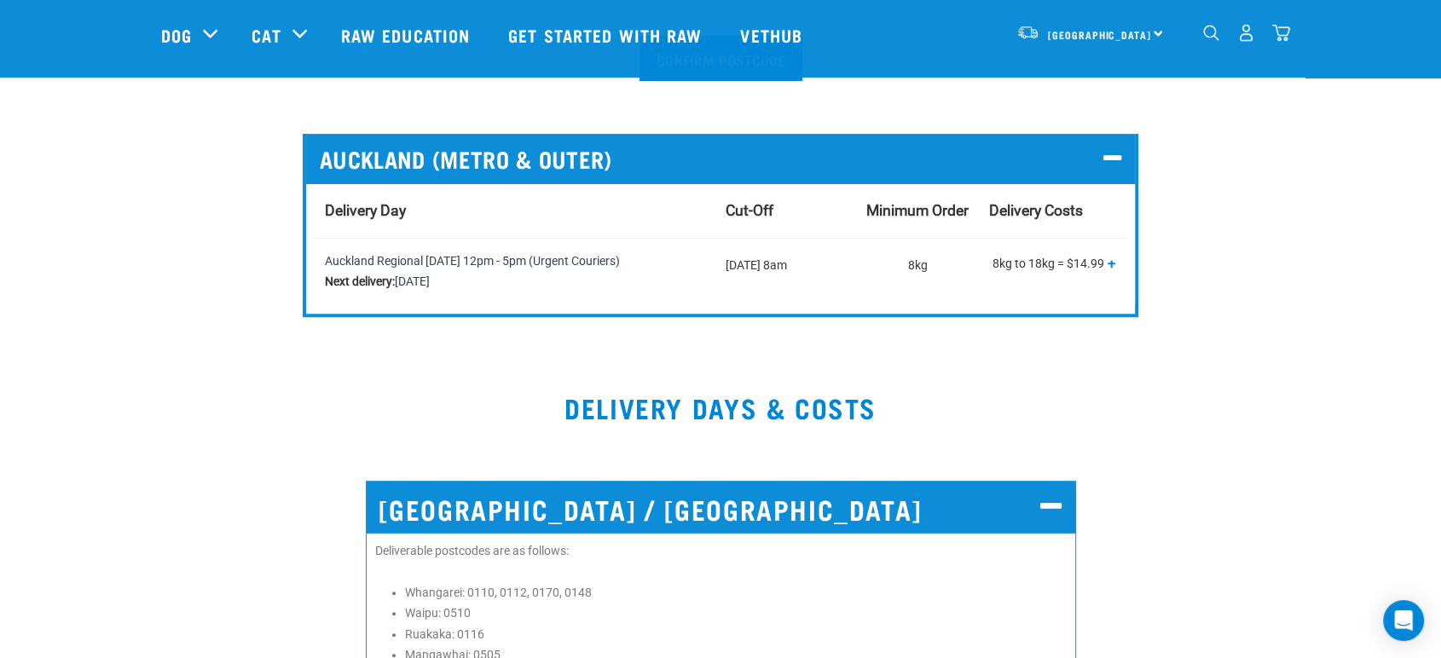
scroll to position [171, 0]
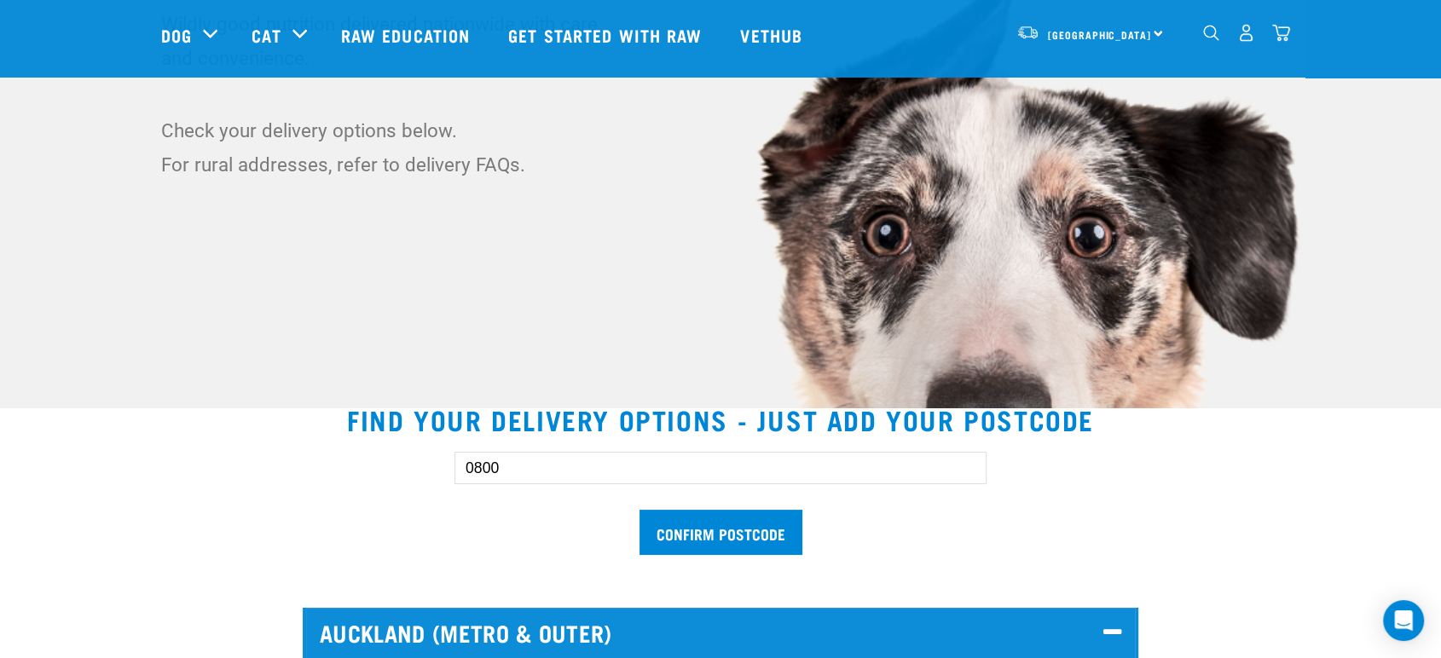
drag, startPoint x: 541, startPoint y: 466, endPoint x: 389, endPoint y: 455, distance: 152.2
click at [391, 461] on div "0800 Confirm postcode" at bounding box center [720, 495] width 1173 height 141
click at [640, 510] on input "Confirm postcode" at bounding box center [721, 532] width 163 height 45
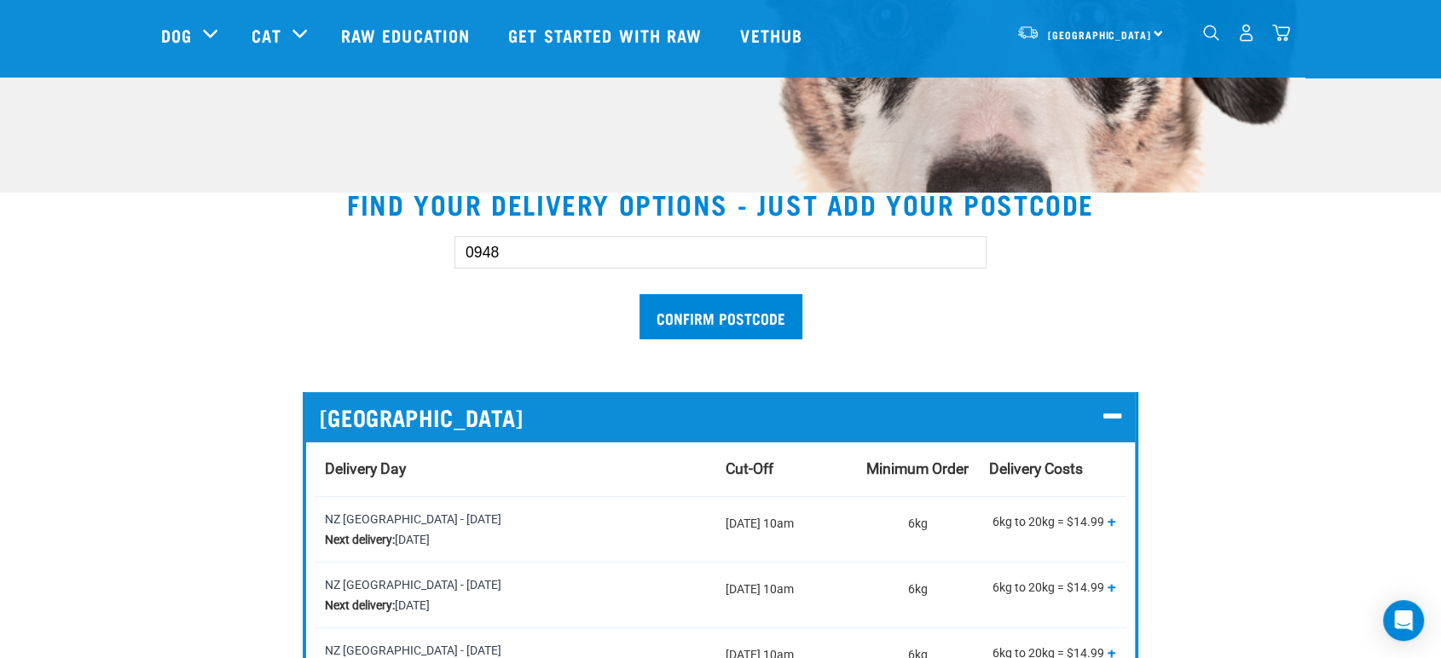
scroll to position [551, 0]
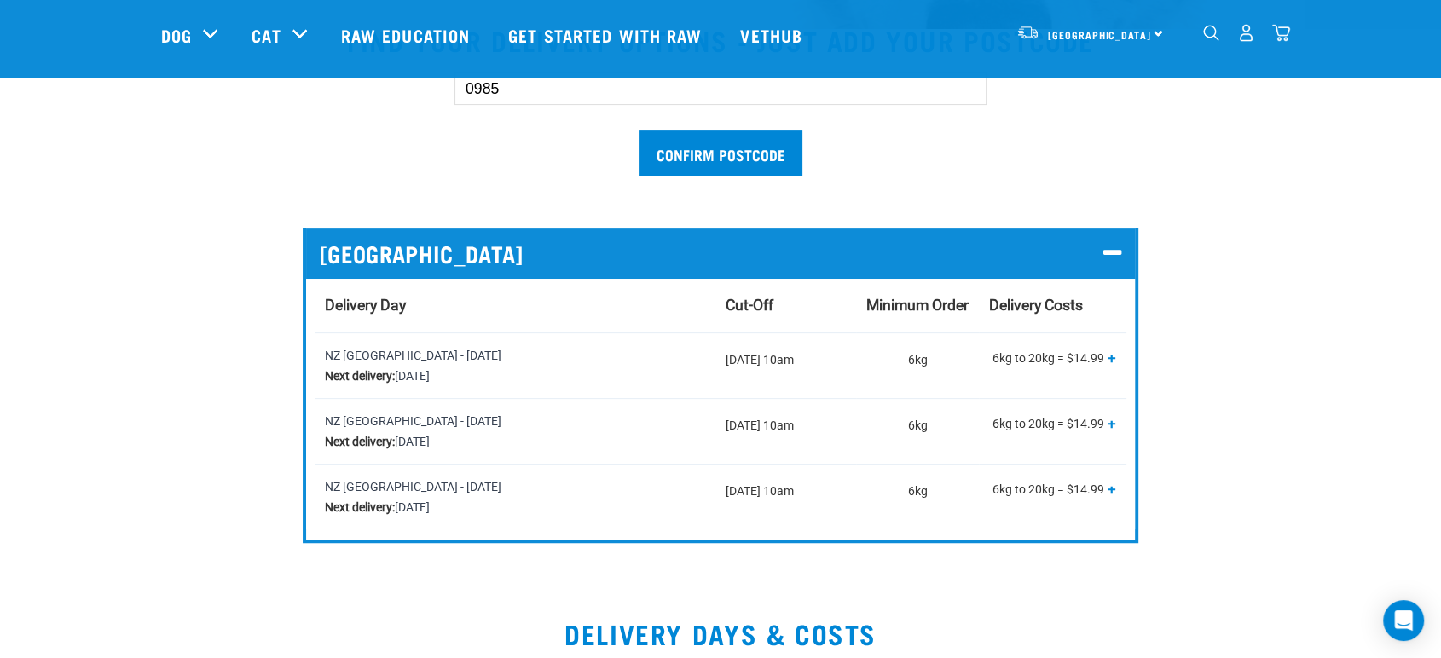
type input "0985"
click at [640, 130] on input "Confirm postcode" at bounding box center [721, 152] width 163 height 45
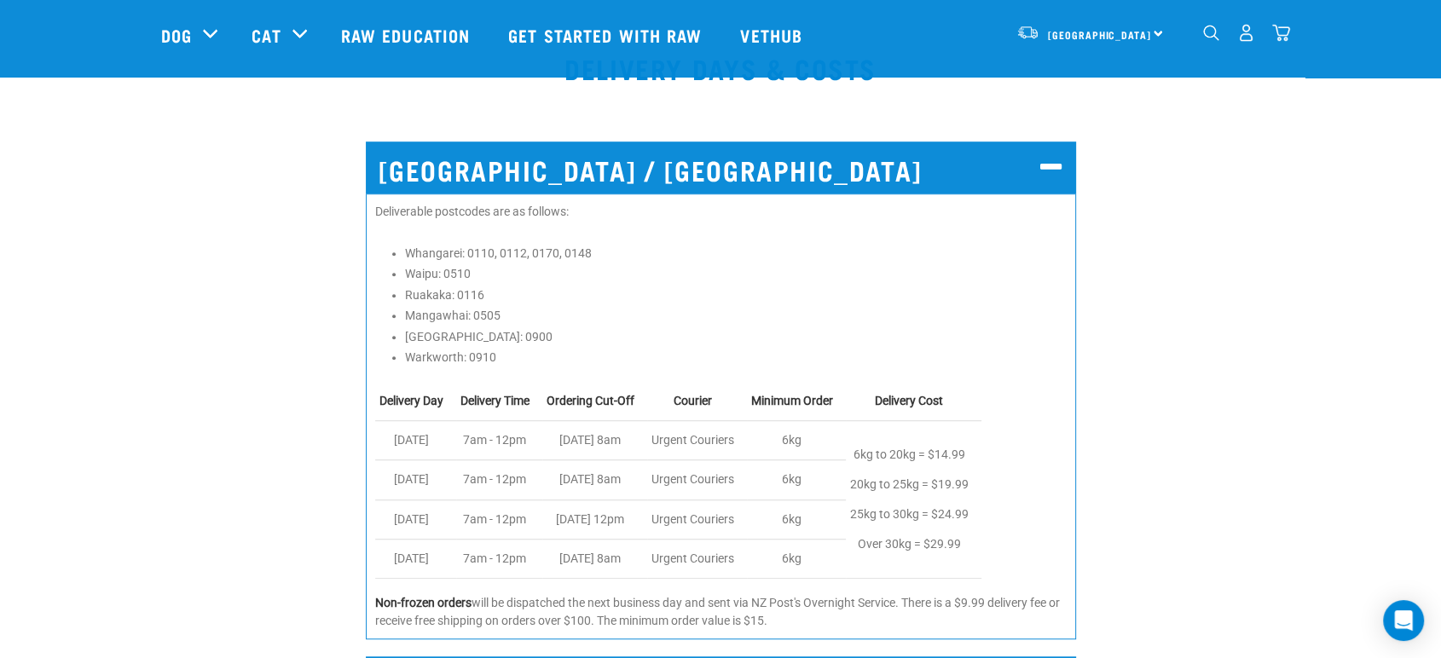
scroll to position [1119, 0]
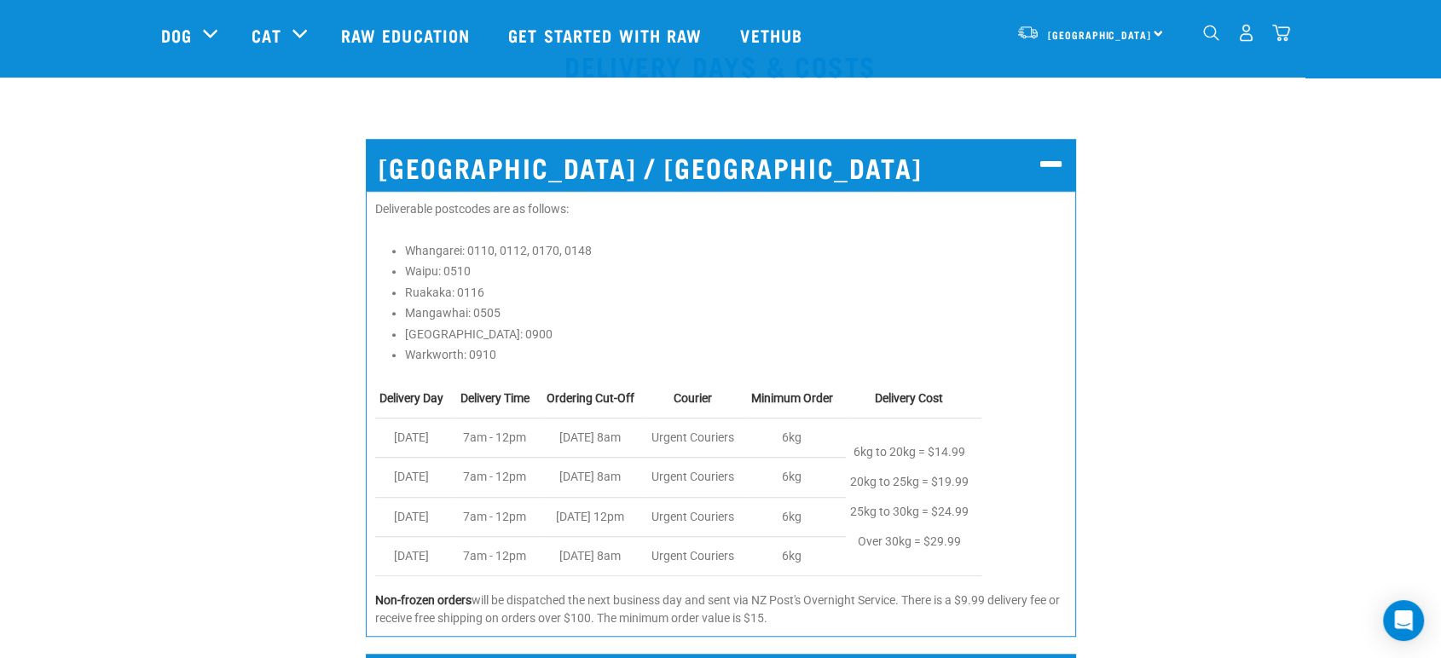
click at [959, 455] on p "6kg to 20kg = $14.99 20kg to 25kg = $19.99 25kg to 30kg = $24.99 Over 30kg = $2…" at bounding box center [909, 498] width 119 height 120
drag, startPoint x: 968, startPoint y: 449, endPoint x: 815, endPoint y: 438, distance: 153.0
click at [815, 438] on tr "[DATE] 7am - 12pm [DATE] 8am Urgent Couriers 6kg 6kg to 20kg = $14.99 20kg to 2…" at bounding box center [678, 438] width 606 height 39
click at [924, 472] on p "6kg to 20kg = $14.99 20kg to 25kg = $19.99 25kg to 30kg = $24.99 Over 30kg = $2…" at bounding box center [909, 498] width 119 height 120
drag, startPoint x: 982, startPoint y: 480, endPoint x: 849, endPoint y: 478, distance: 133.1
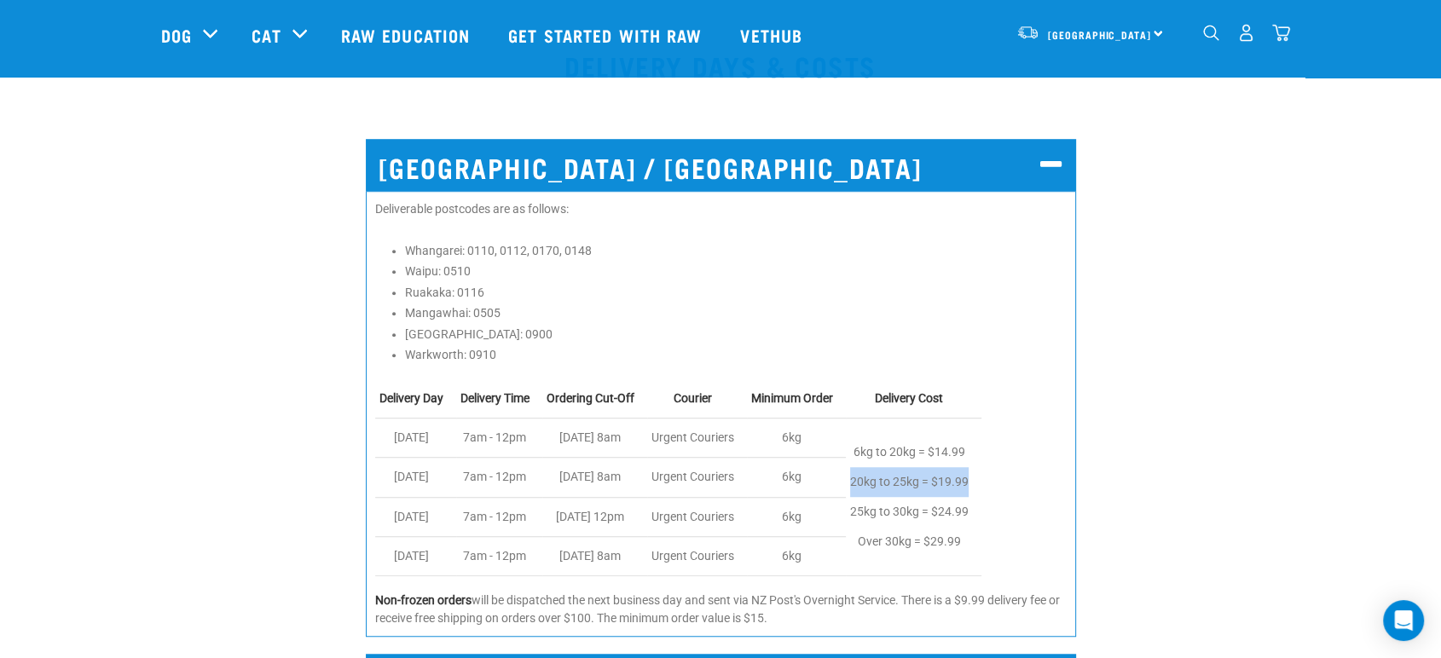
click at [849, 478] on td "6kg to 20kg = $14.99 20kg to 25kg = $19.99 25kg to 30kg = $24.99 Over 30kg = $2…" at bounding box center [914, 498] width 136 height 158
drag, startPoint x: 976, startPoint y: 446, endPoint x: 854, endPoint y: 451, distance: 122.1
click at [854, 451] on td "6kg to 20kg = $14.99 20kg to 25kg = $19.99 25kg to 30kg = $24.99 Over 30kg = $2…" at bounding box center [914, 498] width 136 height 158
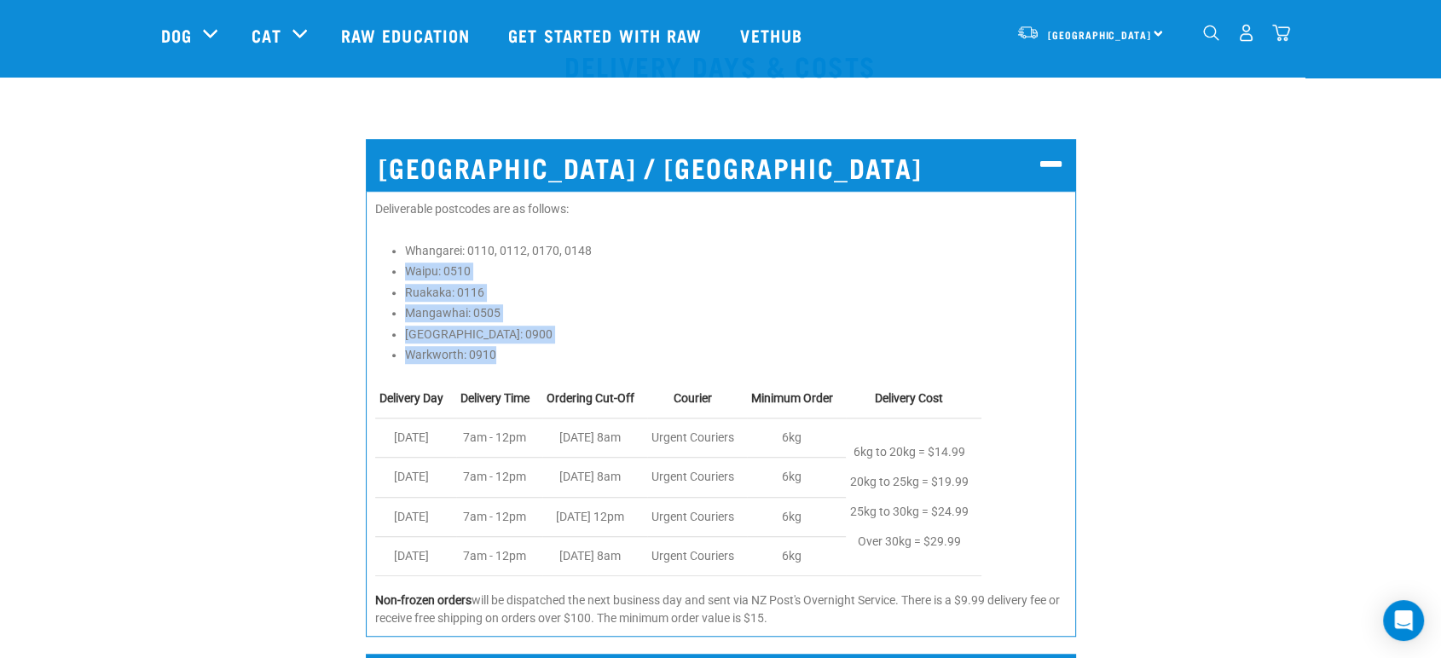
drag, startPoint x: 501, startPoint y: 360, endPoint x: 403, endPoint y: 269, distance: 134.0
click at [403, 269] on div "Deliverable postcodes are as follows: Whangarei: 0110, 0112, 0170, 0148 Waipu: …" at bounding box center [721, 414] width 710 height 446
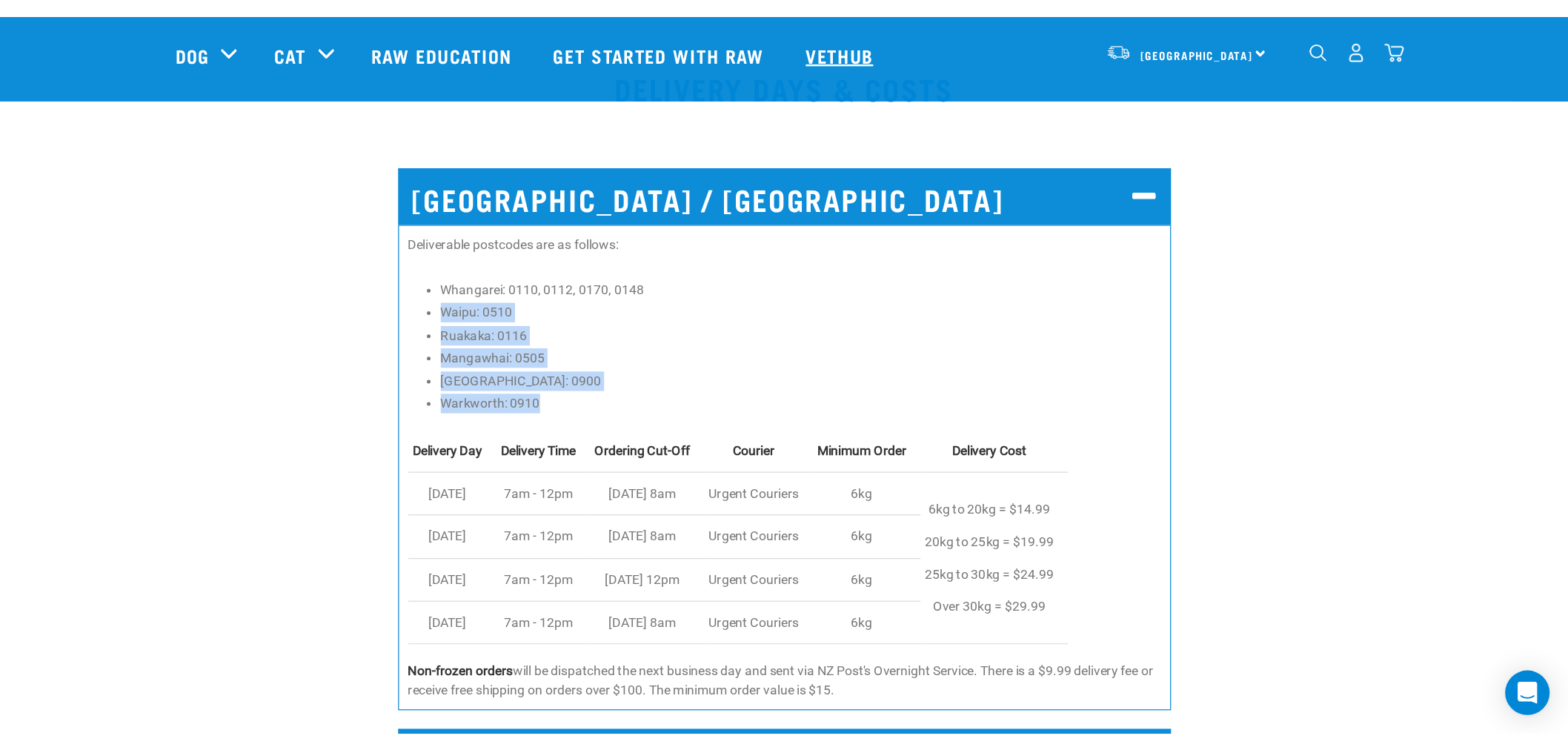
scroll to position [973, 0]
